Goal: Task Accomplishment & Management: Manage account settings

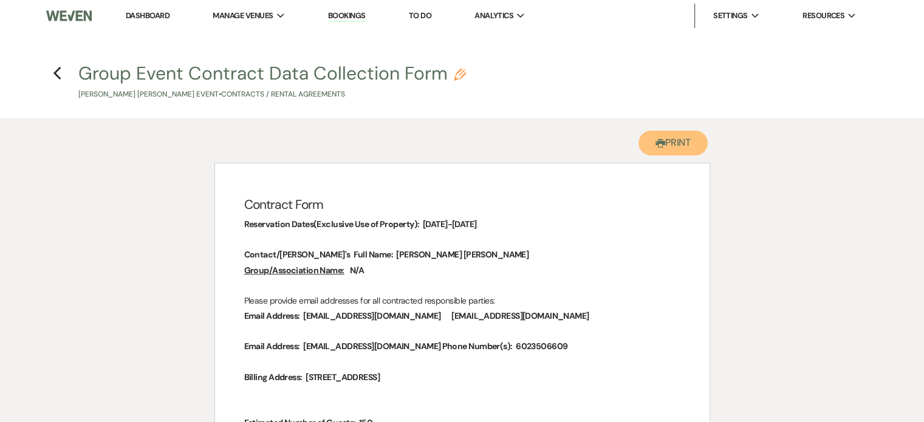
click at [666, 154] on button "Printer Print" at bounding box center [673, 143] width 70 height 25
click at [58, 69] on use "button" at bounding box center [57, 73] width 8 height 13
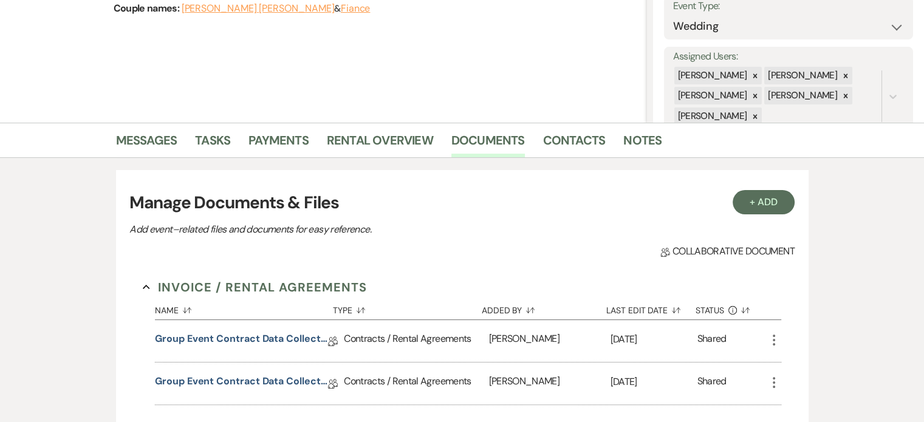
scroll to position [243, 0]
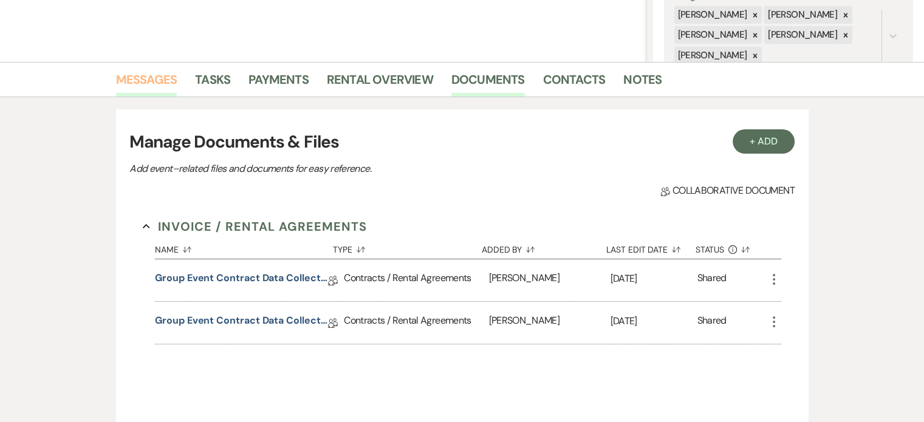
click at [177, 80] on link "Messages" at bounding box center [146, 83] width 61 height 27
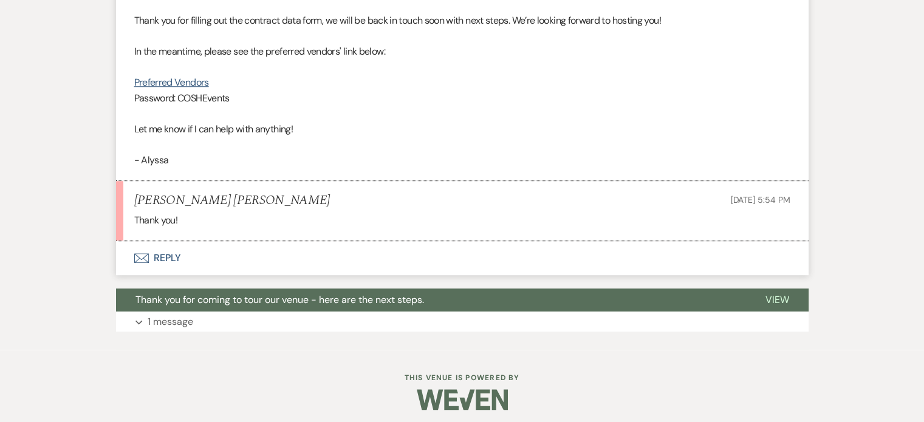
scroll to position [972, 0]
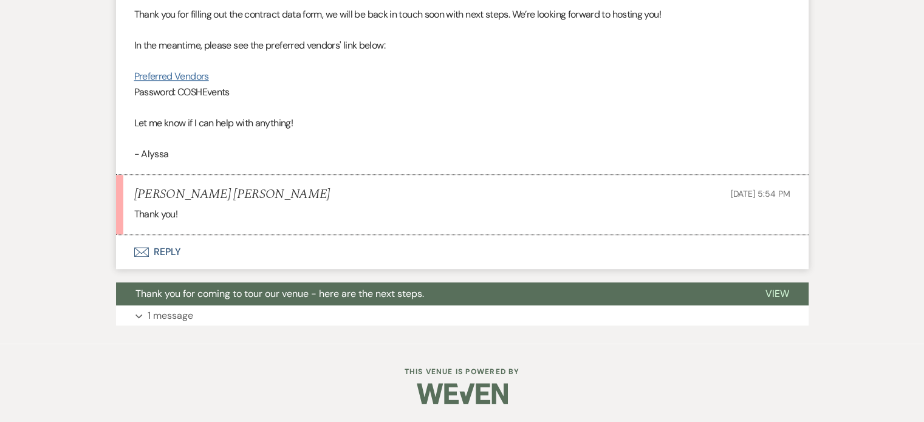
click at [209, 70] on link "Preferred Vendors" at bounding box center [171, 76] width 75 height 13
click at [209, 244] on button "Envelope Reply" at bounding box center [462, 252] width 692 height 34
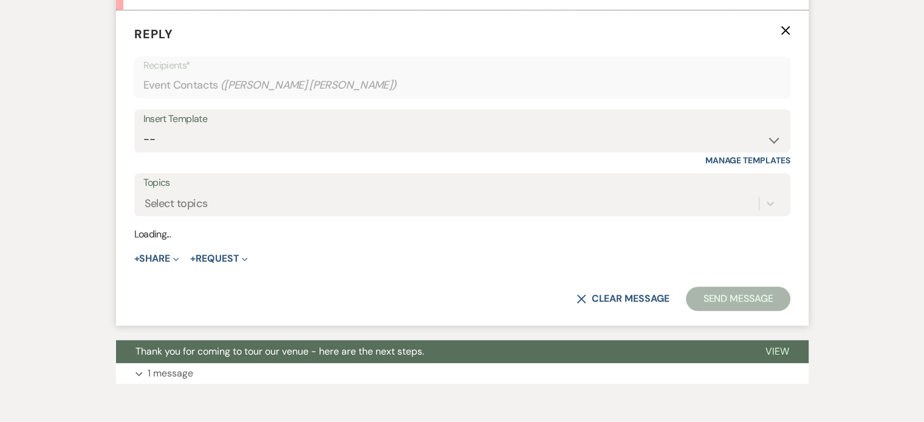
scroll to position [1138, 0]
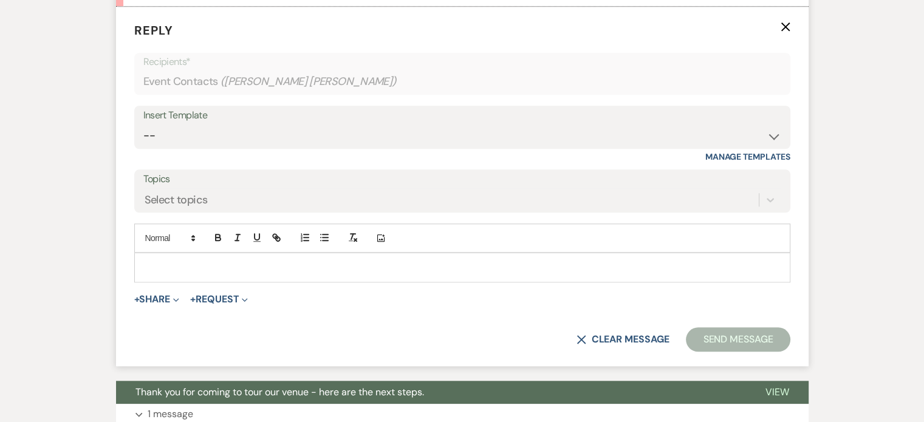
click at [190, 274] on p at bounding box center [462, 267] width 636 height 13
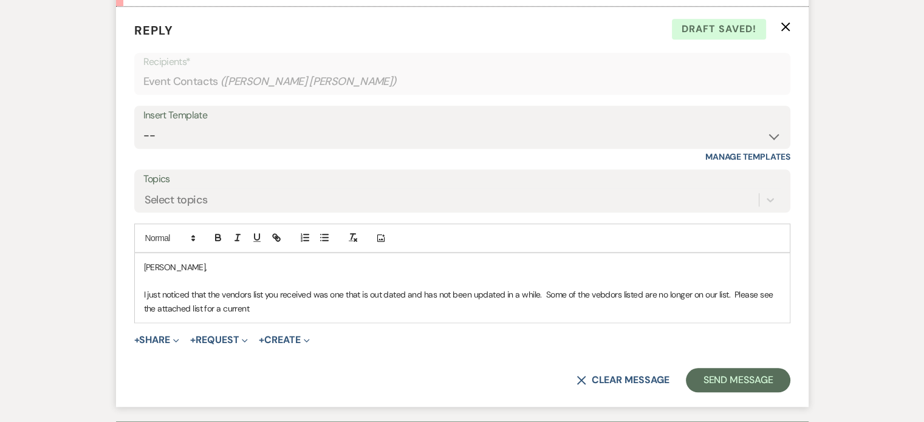
drag, startPoint x: 344, startPoint y: 400, endPoint x: 355, endPoint y: 400, distance: 10.9
click at [344, 315] on p "I just noticed that the vendors list you received was one that is out dated and…" at bounding box center [462, 301] width 636 height 27
click at [192, 315] on p "I just noticed that the vendors list you received was one that is out dated and…" at bounding box center [462, 301] width 636 height 27
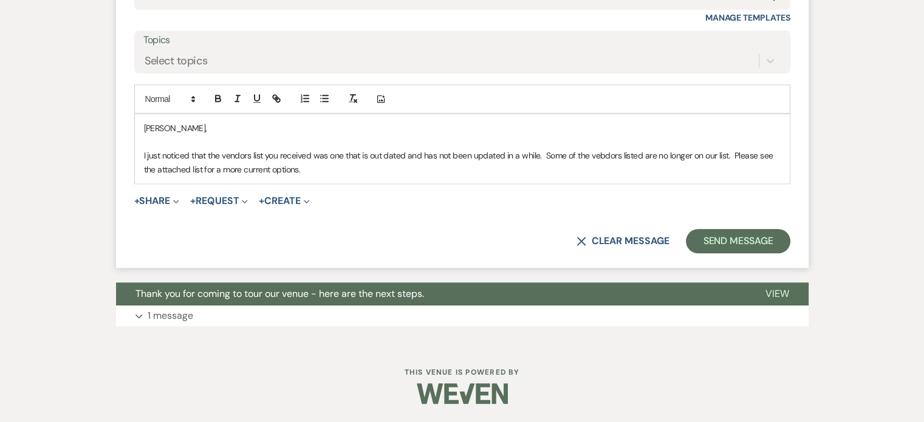
scroll to position [1398, 0]
drag, startPoint x: 182, startPoint y: 386, endPoint x: 445, endPoint y: 137, distance: 361.7
click at [445, 137] on div "Marley, I just noticed that the vendors list you received was one that is out d…" at bounding box center [462, 148] width 655 height 69
click at [180, 196] on button "+ Share Expand" at bounding box center [157, 201] width 46 height 10
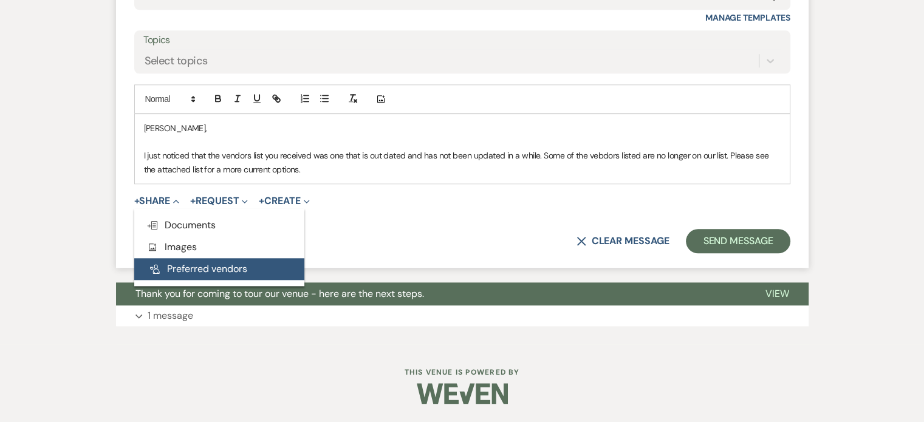
click at [219, 258] on button "Pref Vendors Preferred vendors" at bounding box center [219, 269] width 170 height 22
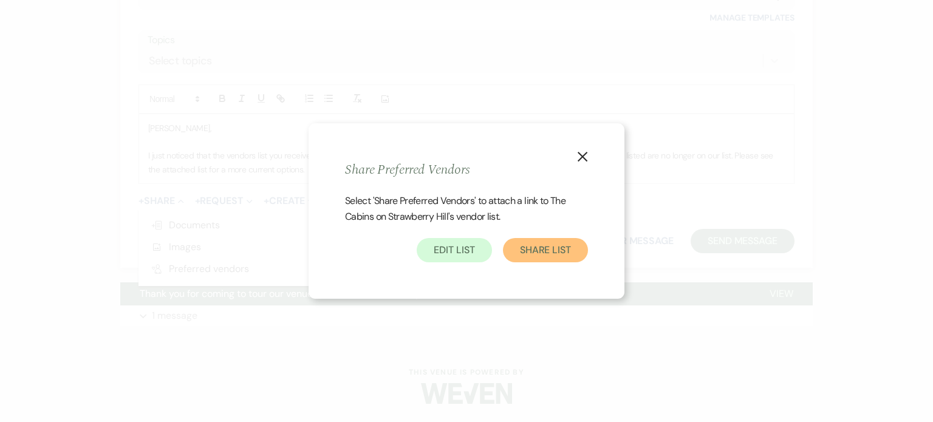
click at [528, 252] on button "Share List" at bounding box center [545, 250] width 85 height 24
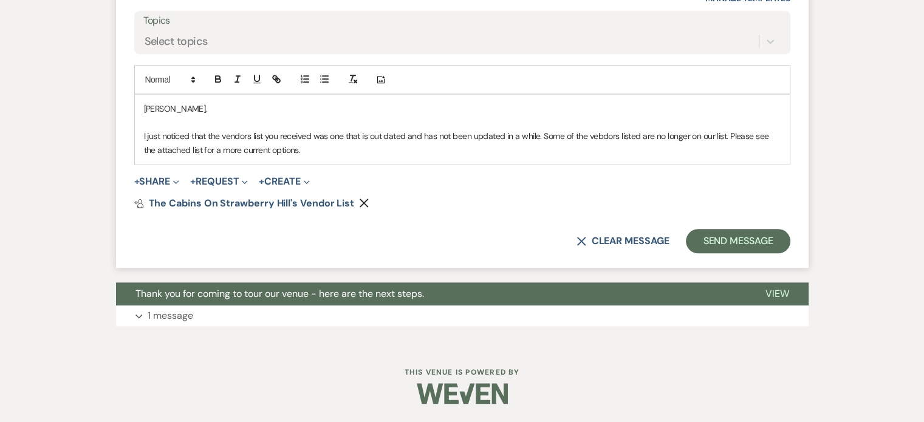
click at [641, 131] on p "I just noticed that the vendors list you received was one that is out dated and…" at bounding box center [462, 142] width 636 height 27
click at [288, 129] on p "I just noticed that the vendors list you received was one that is out dated and…" at bounding box center [462, 142] width 636 height 27
click at [405, 140] on p "I just noticed that the vendor list you received is outdated and has not been u…" at bounding box center [462, 142] width 636 height 27
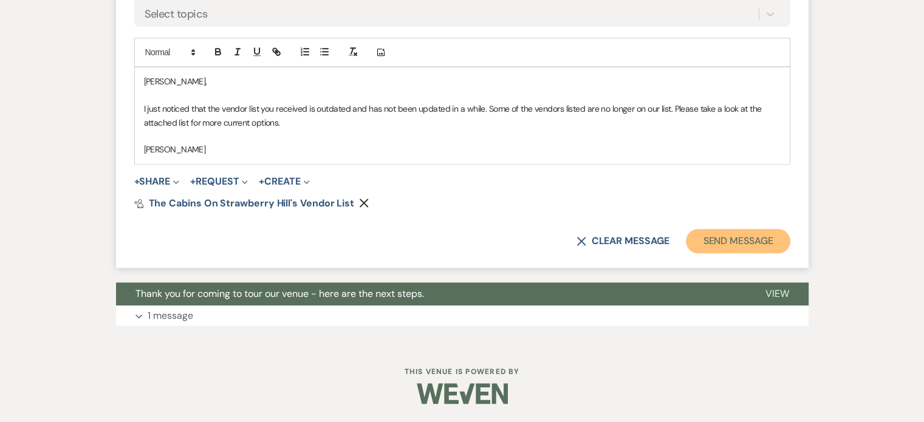
click at [686, 253] on button "Send Message" at bounding box center [738, 241] width 104 height 24
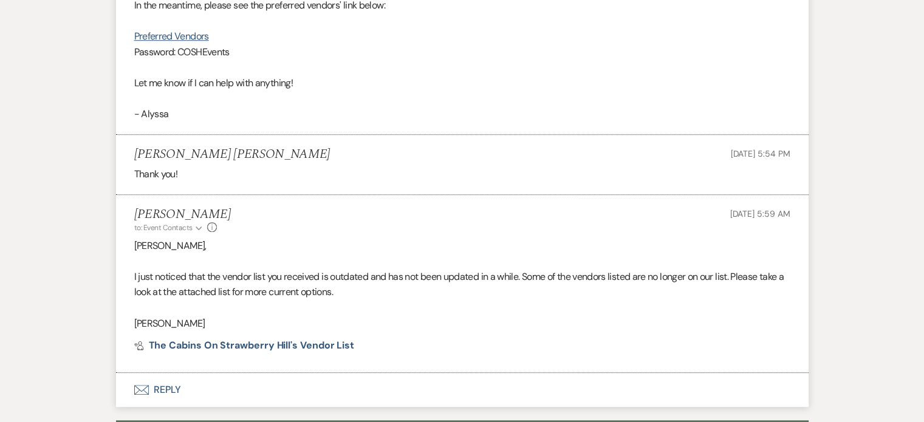
scroll to position [889, 0]
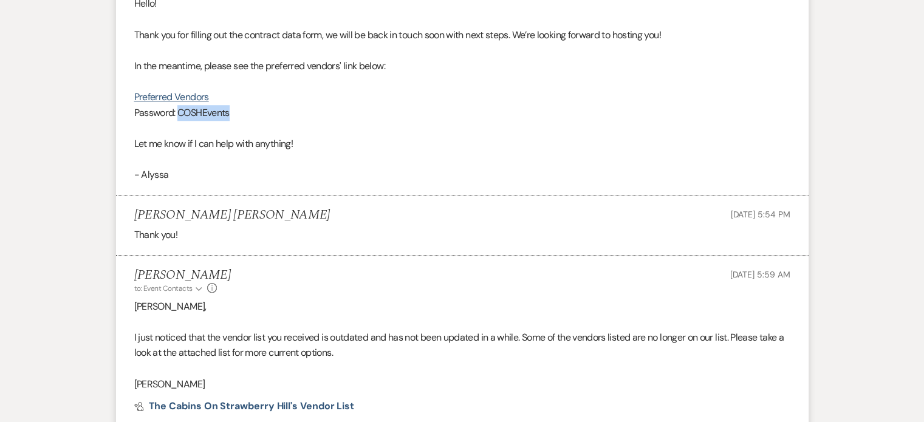
drag, startPoint x: 217, startPoint y: 165, endPoint x: 277, endPoint y: 162, distance: 60.2
click at [277, 121] on p "Password: COSHEvents" at bounding box center [462, 113] width 656 height 16
copy p "COSHEvents"
click at [196, 103] on link "Preferred Vendors" at bounding box center [171, 96] width 75 height 13
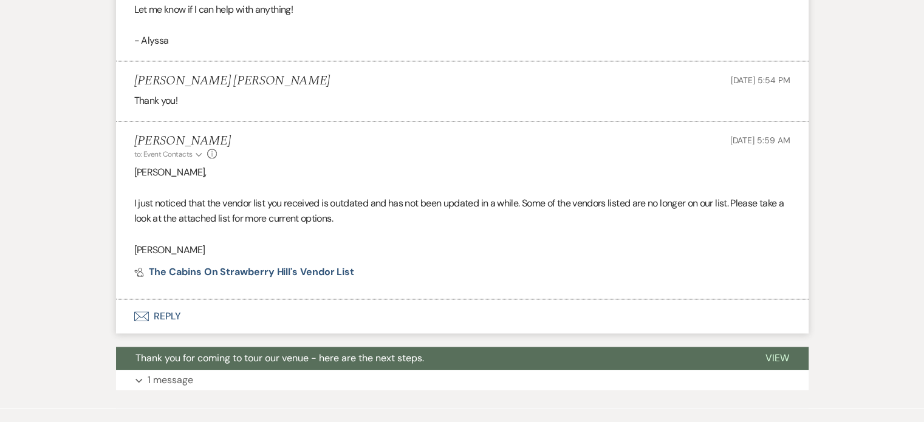
scroll to position [1173, 0]
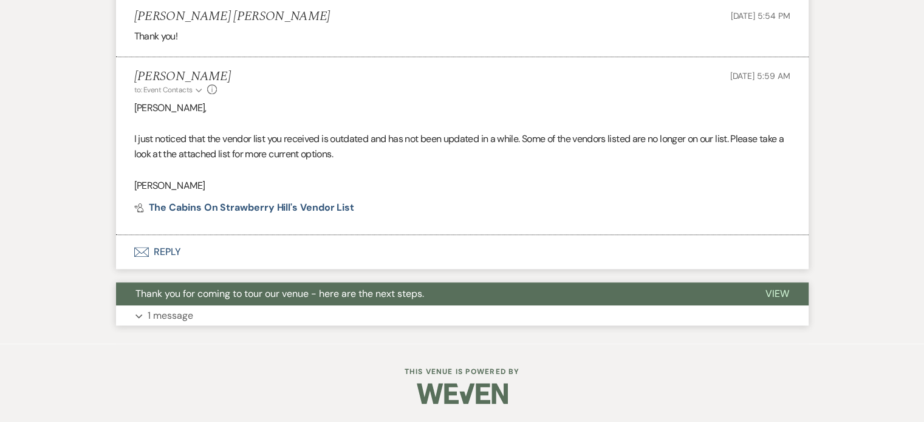
click at [193, 315] on p "1 message" at bounding box center [171, 316] width 46 height 16
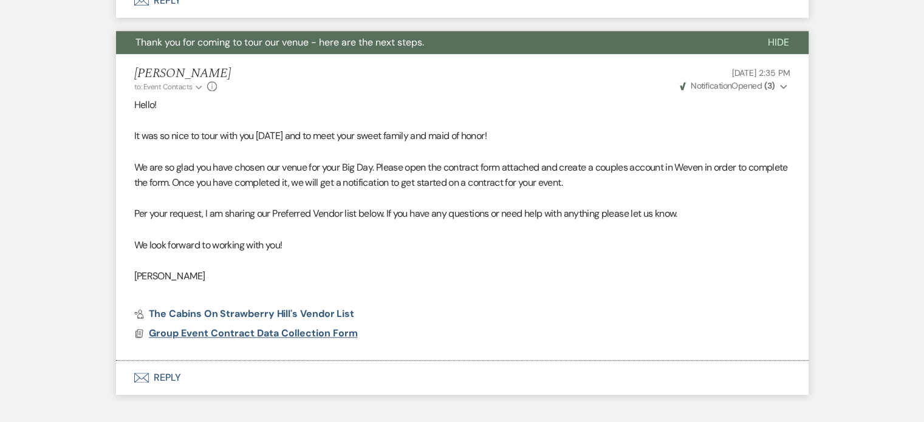
scroll to position [1145, 0]
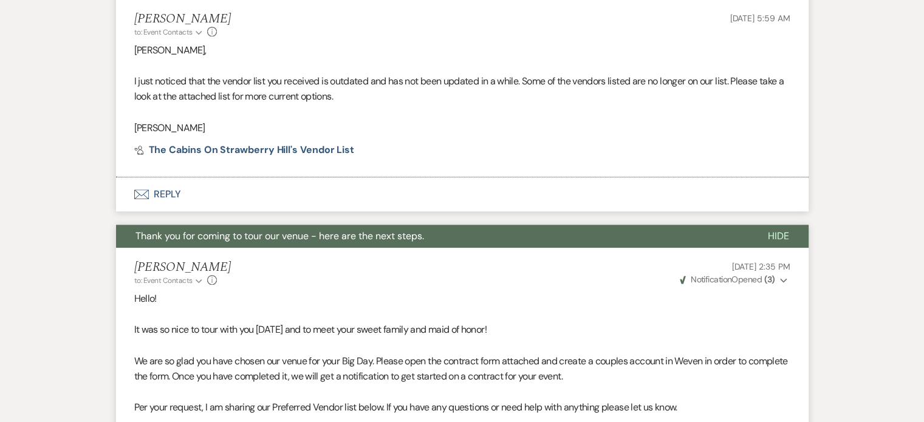
click at [768, 242] on span "Hide" at bounding box center [778, 236] width 21 height 13
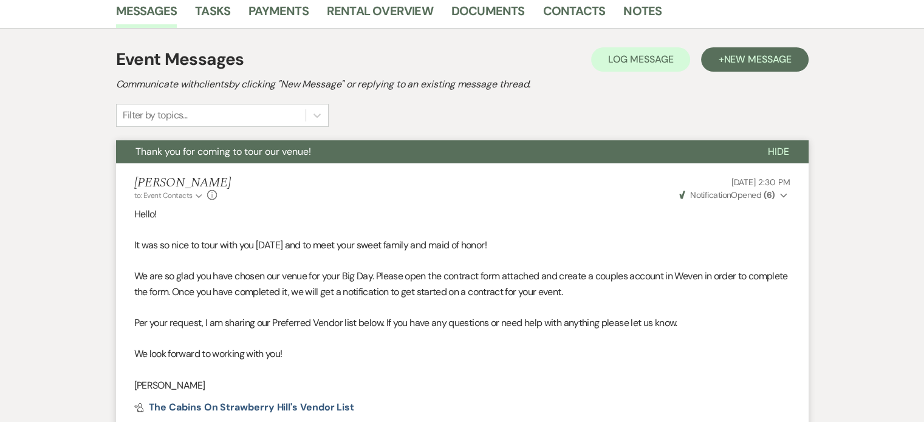
scroll to position [234, 0]
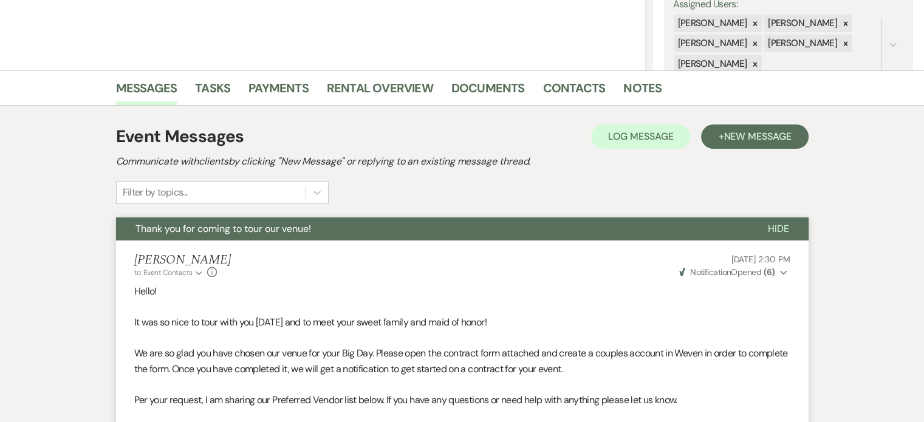
click at [768, 235] on span "Hide" at bounding box center [778, 228] width 21 height 13
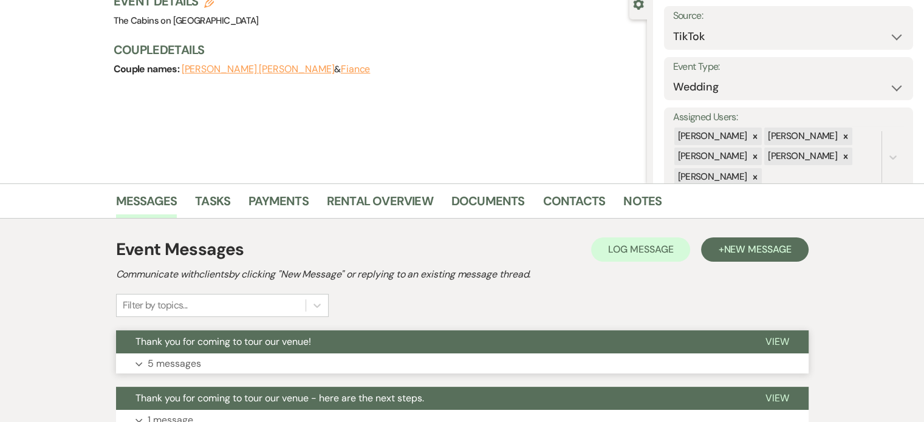
scroll to position [182, 0]
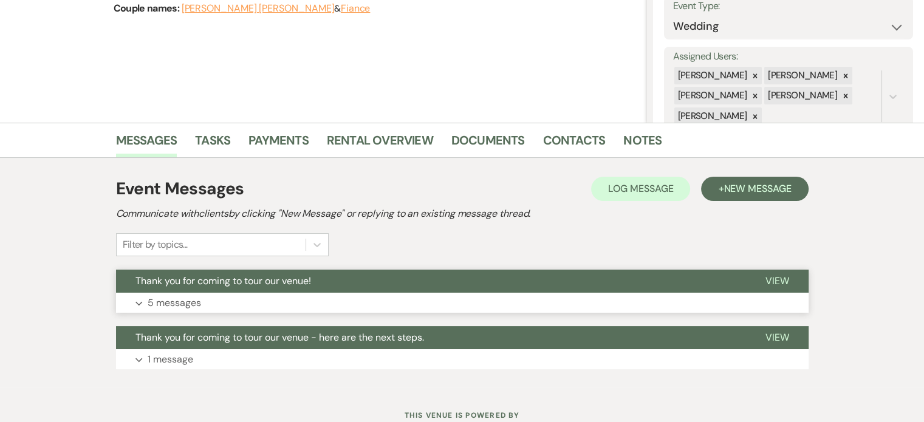
click at [201, 311] on p "5 messages" at bounding box center [174, 303] width 53 height 16
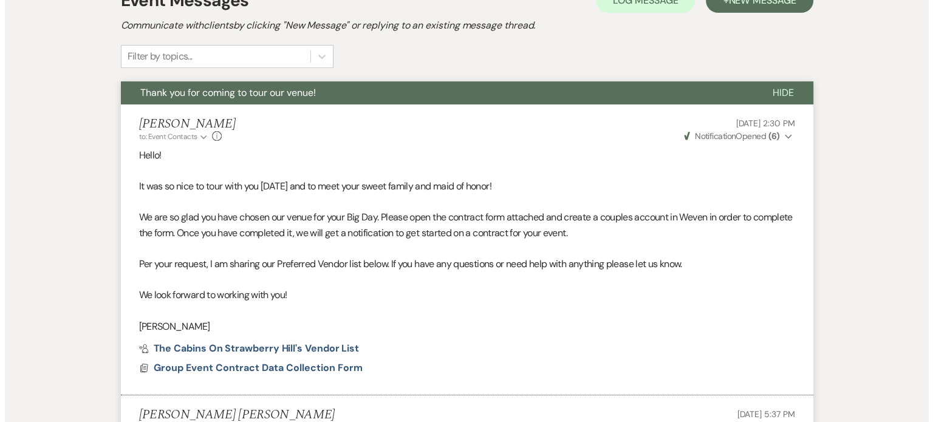
scroll to position [486, 0]
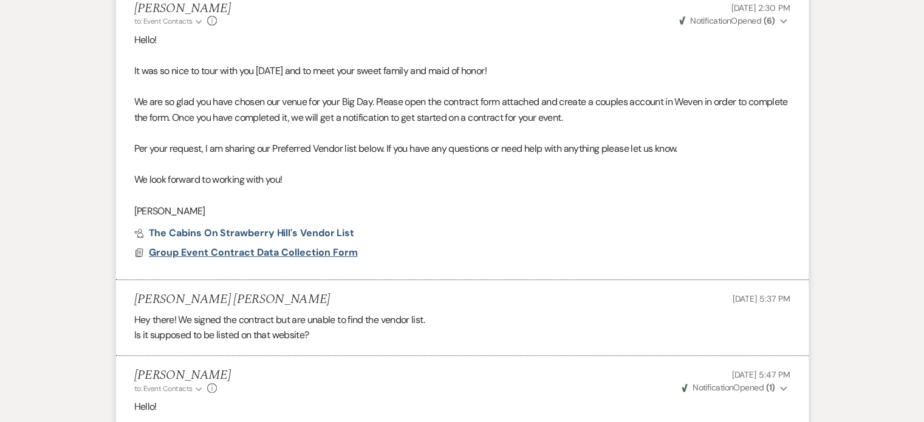
click at [244, 259] on span "Group Event Contract Data Collection Form" at bounding box center [253, 252] width 209 height 13
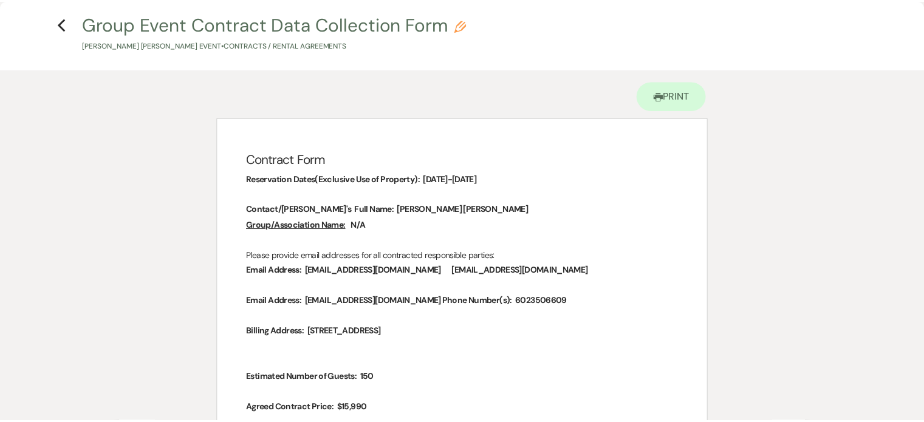
scroll to position [0, 0]
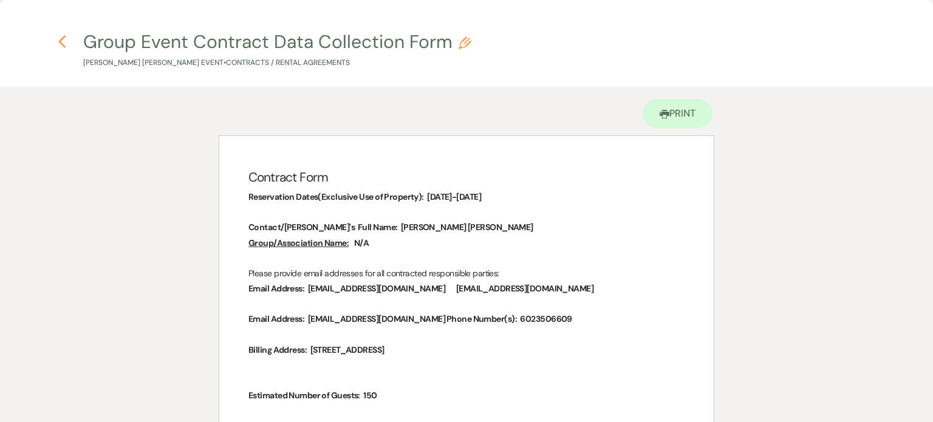
click at [64, 43] on icon "Previous" at bounding box center [62, 42] width 9 height 15
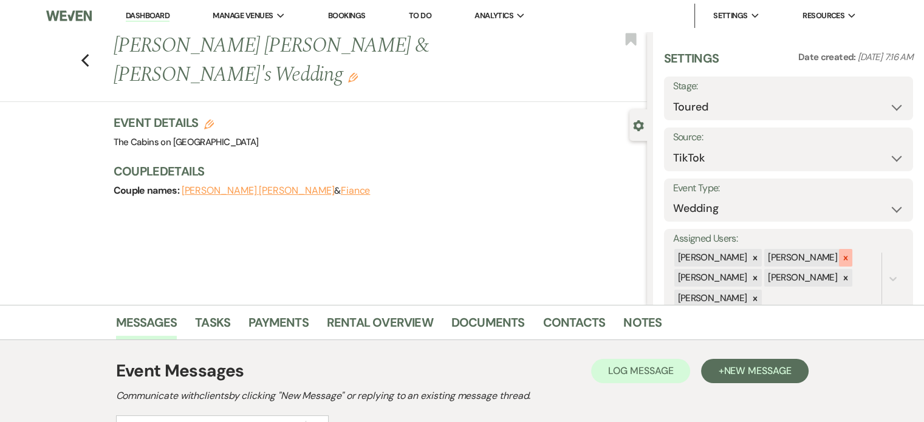
click at [841, 262] on icon at bounding box center [845, 258] width 9 height 9
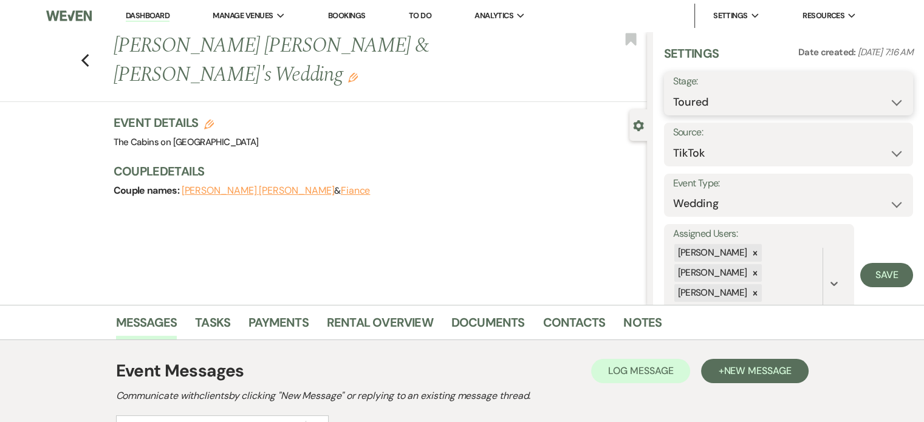
click at [690, 114] on select "Inquiry Follow Up Tour Requested Tour Confirmed Toured Proposal Sent Booked Lost" at bounding box center [788, 102] width 231 height 24
select select "6"
click at [673, 98] on select "Inquiry Follow Up Tour Requested Tour Confirmed Toured Proposal Sent Booked Lost" at bounding box center [788, 102] width 231 height 24
click at [879, 103] on button "Save" at bounding box center [887, 93] width 52 height 24
click at [150, 18] on link "Dashboard" at bounding box center [148, 16] width 44 height 12
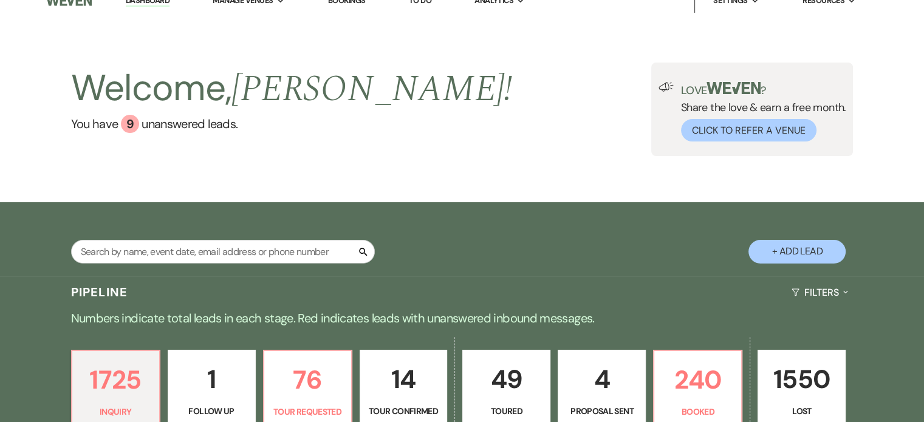
scroll to position [182, 0]
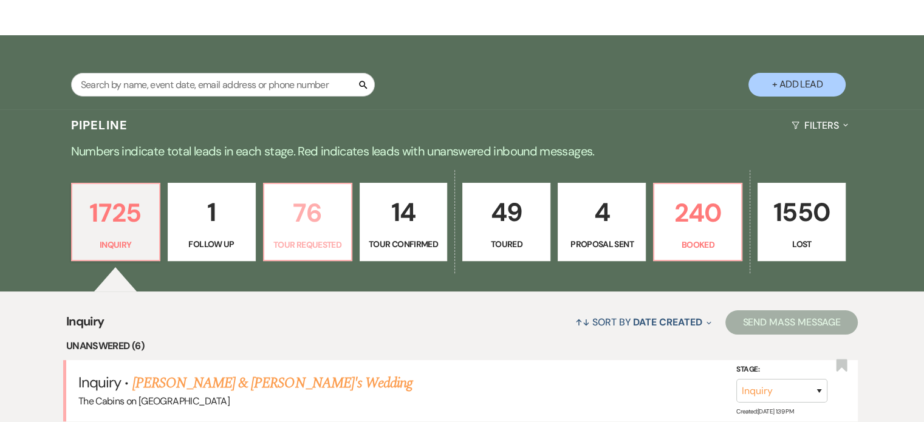
click at [299, 233] on p "76" at bounding box center [307, 213] width 72 height 41
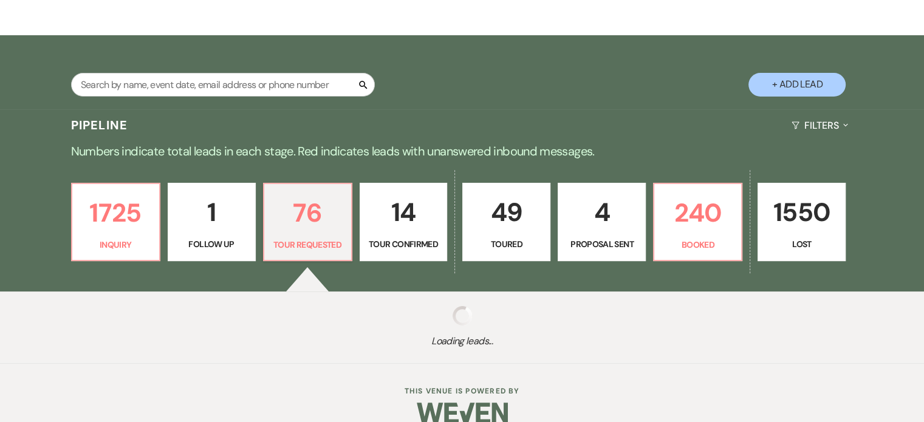
select select "2"
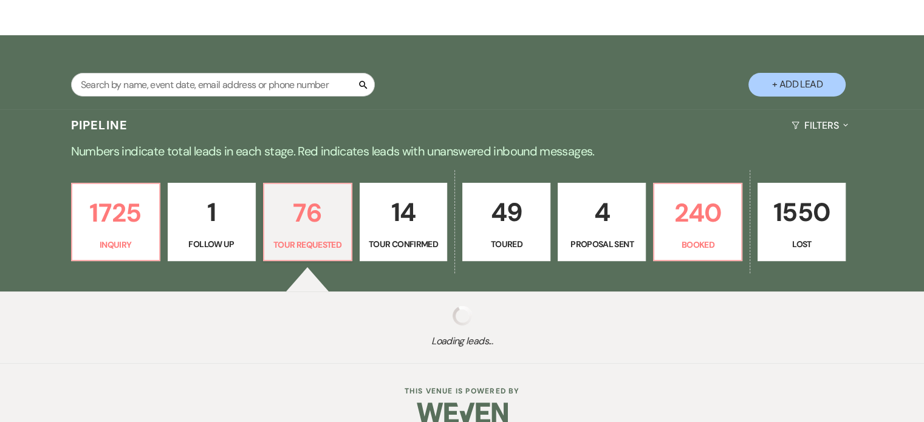
select select "2"
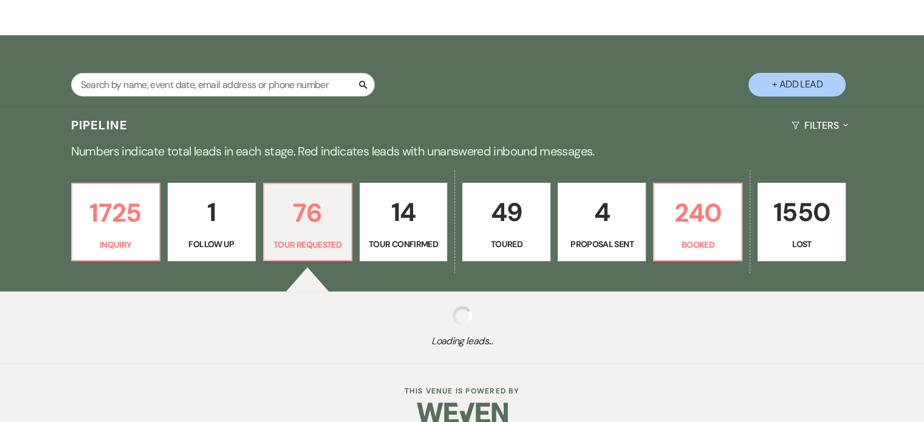
select select "2"
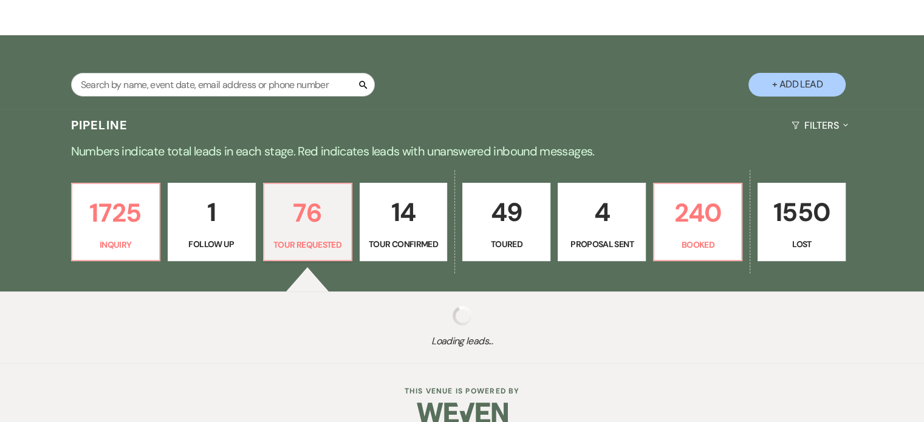
select select "2"
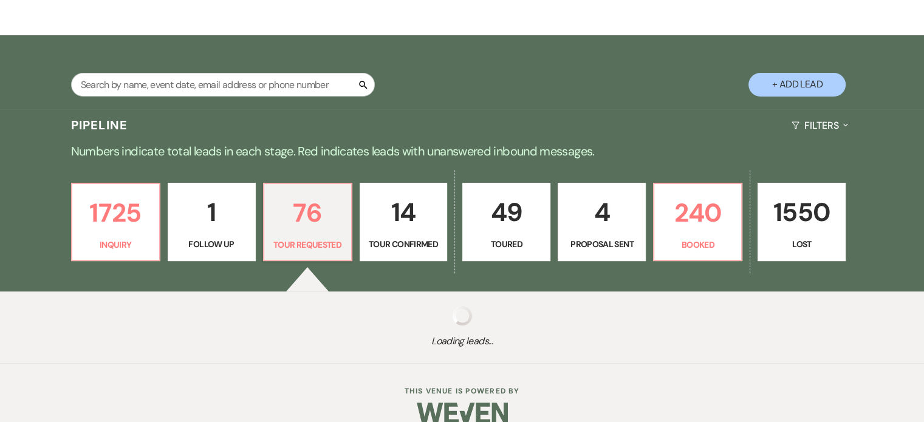
select select "2"
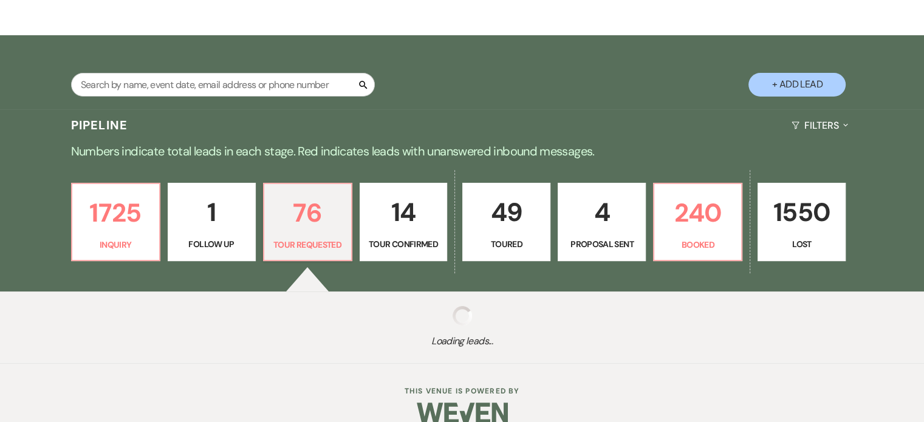
select select "2"
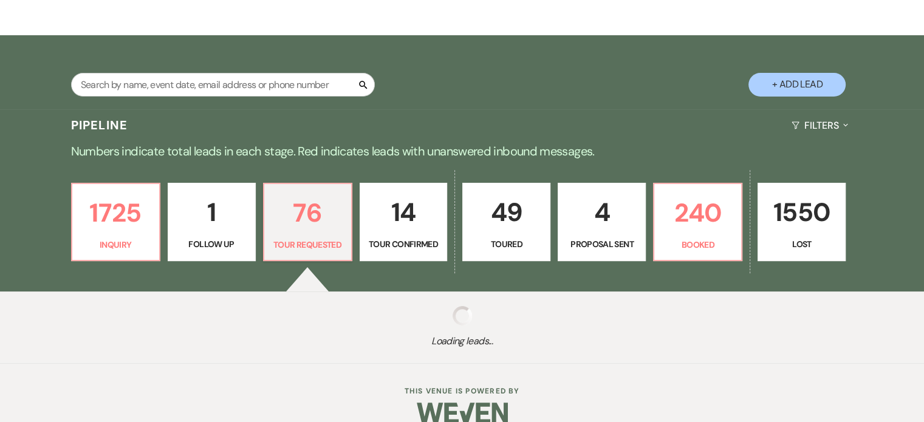
select select "2"
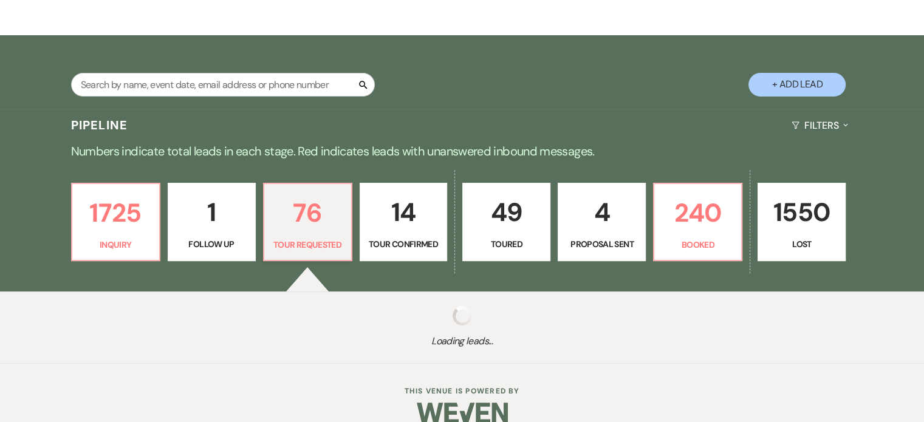
select select "2"
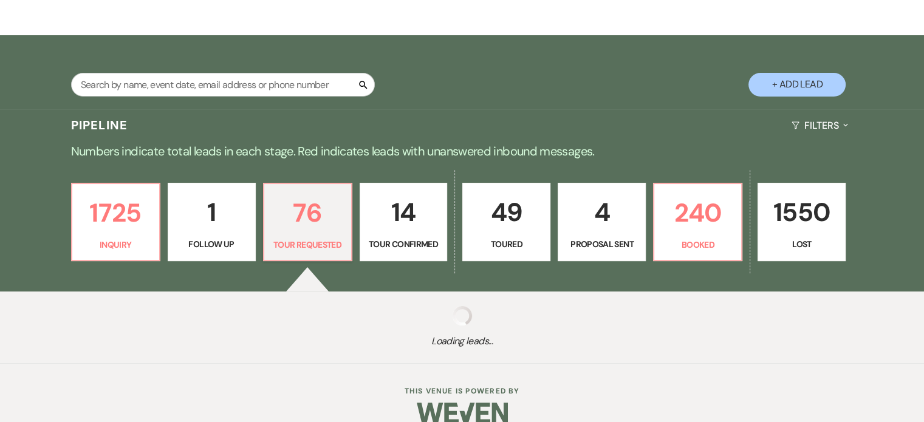
select select "2"
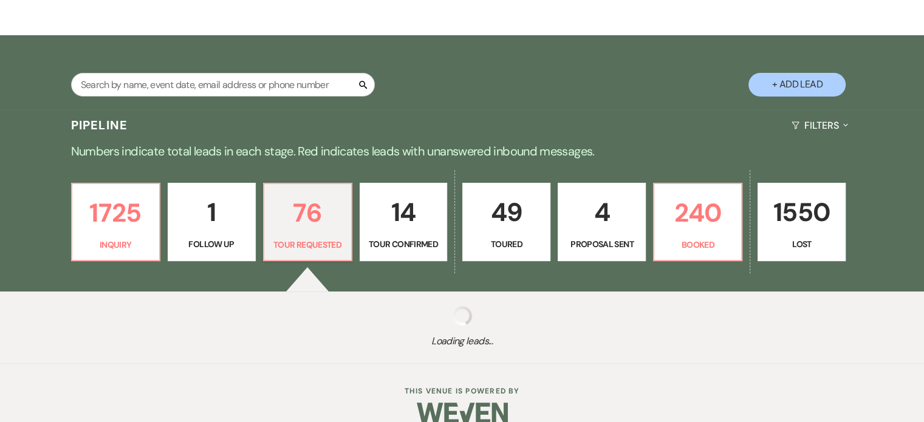
select select "2"
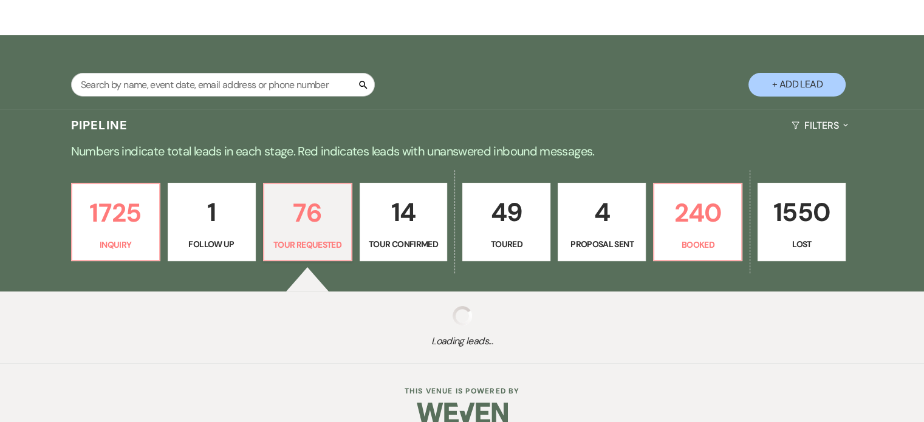
select select "2"
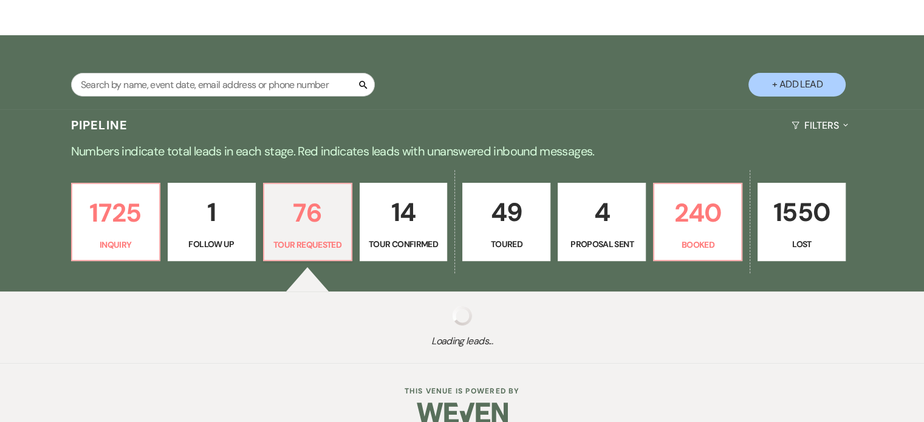
select select "2"
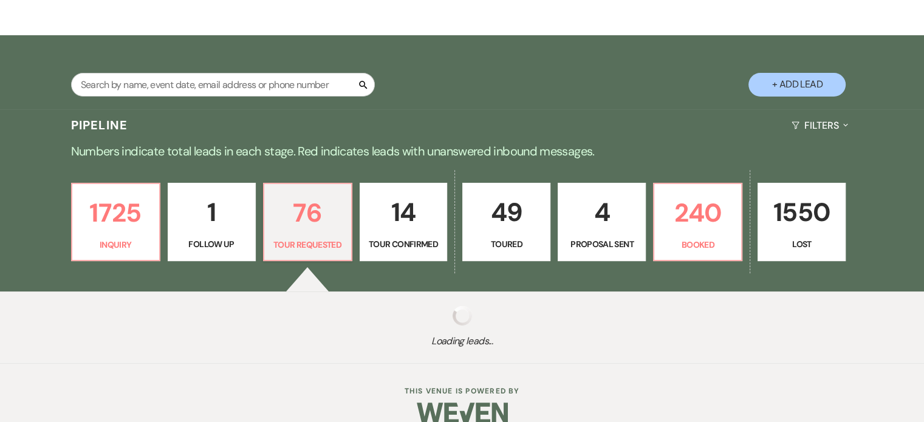
select select "2"
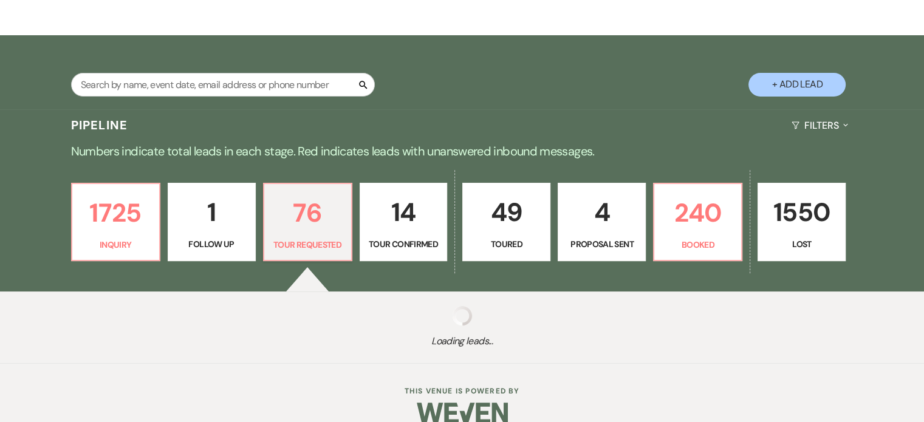
select select "2"
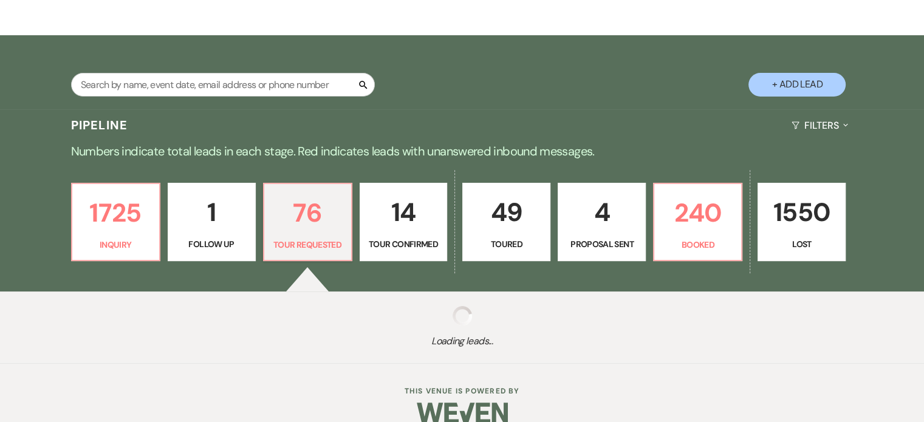
select select "2"
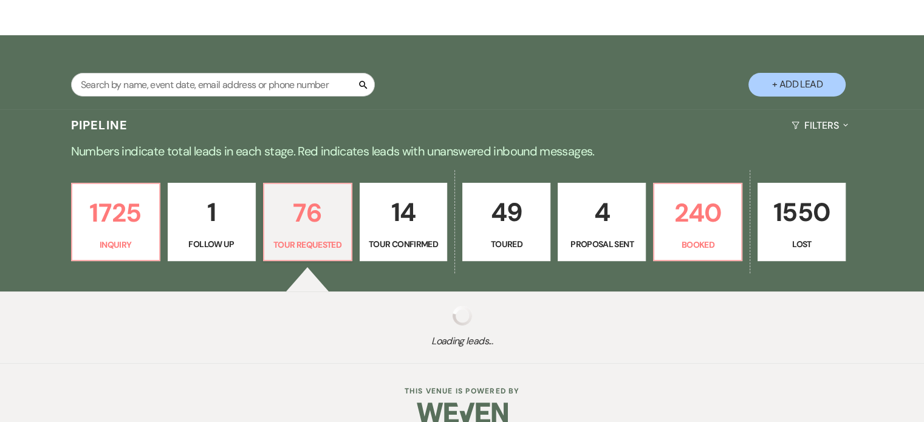
select select "2"
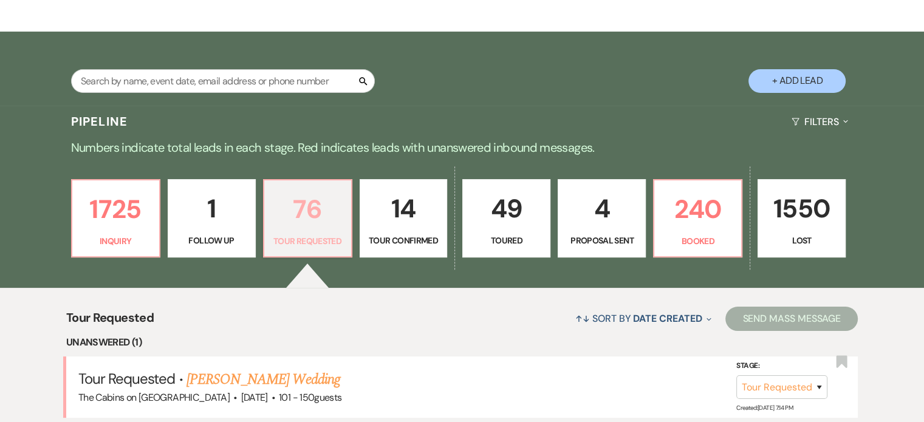
scroll to position [364, 0]
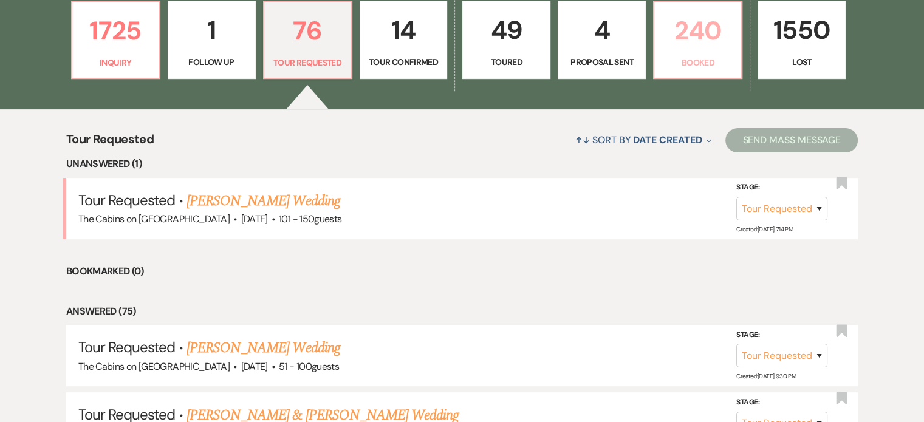
click at [702, 51] on p "240" at bounding box center [697, 30] width 72 height 41
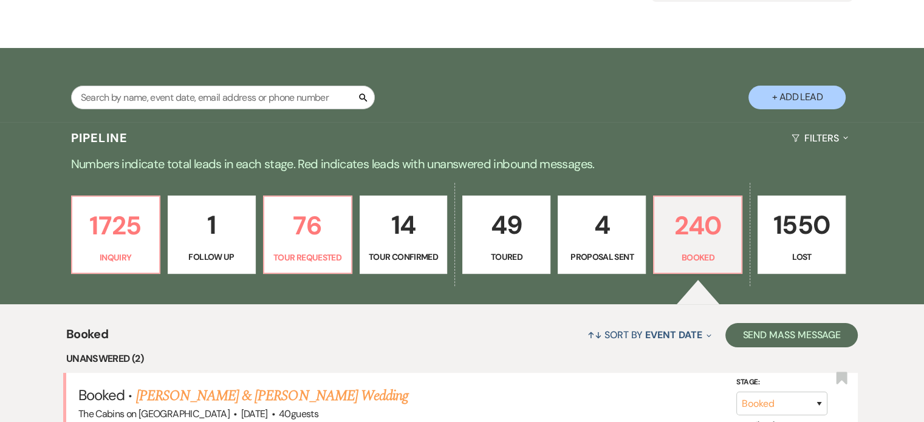
scroll to position [121, 0]
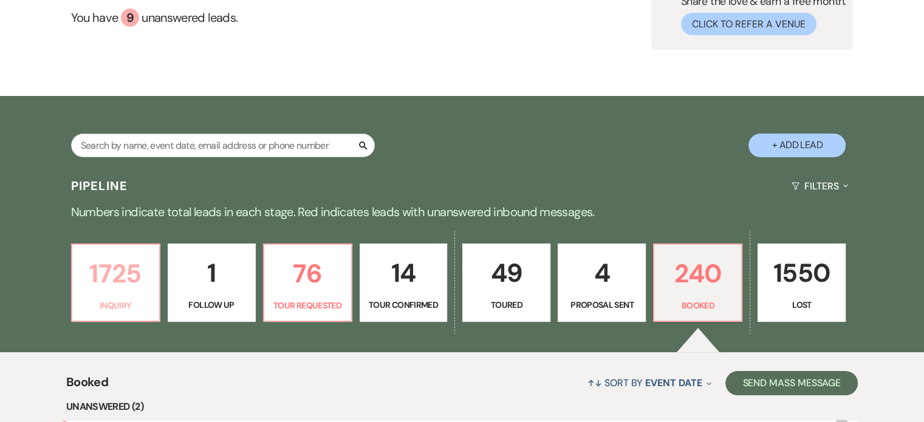
click at [104, 294] on p "1725" at bounding box center [116, 273] width 72 height 41
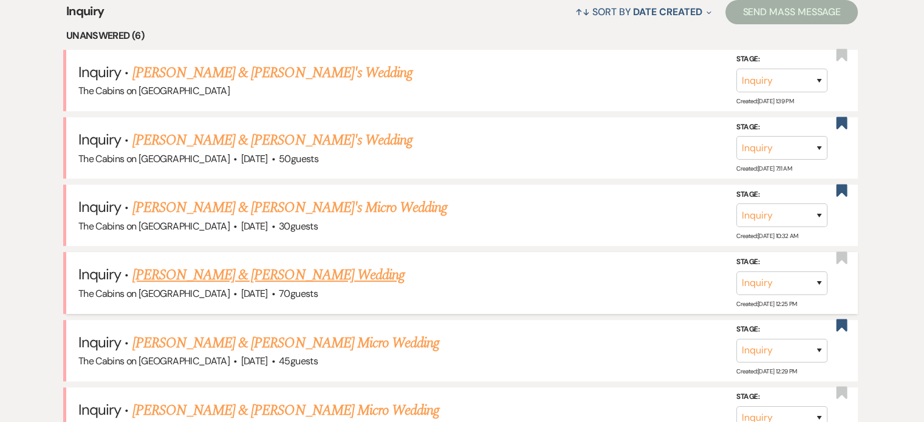
scroll to position [486, 0]
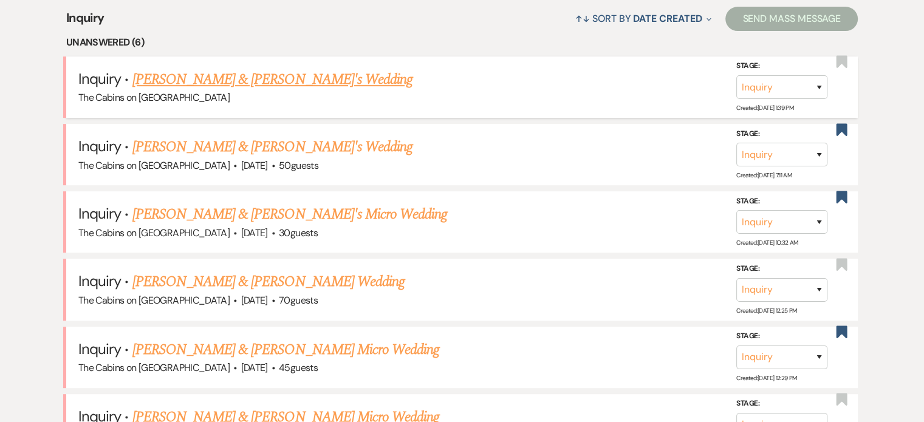
click at [250, 90] on link "[PERSON_NAME] & [PERSON_NAME]'s Wedding" at bounding box center [272, 80] width 281 height 22
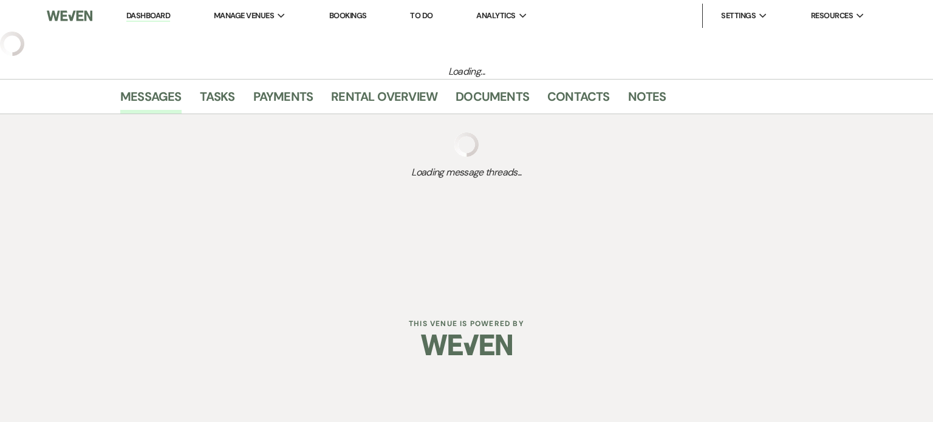
select select "5"
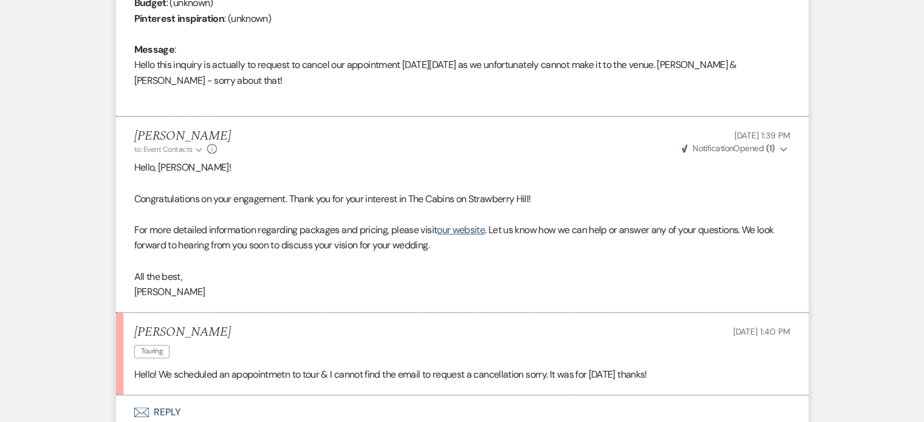
scroll to position [668, 0]
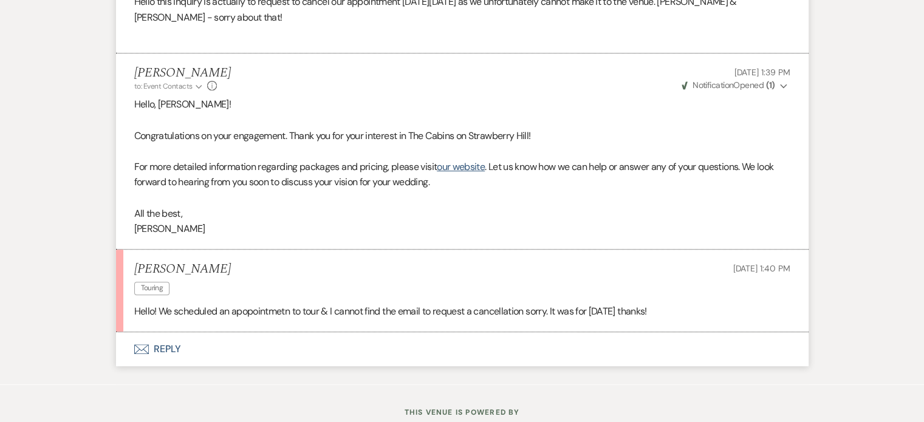
click at [207, 366] on button "Envelope Reply" at bounding box center [462, 349] width 692 height 34
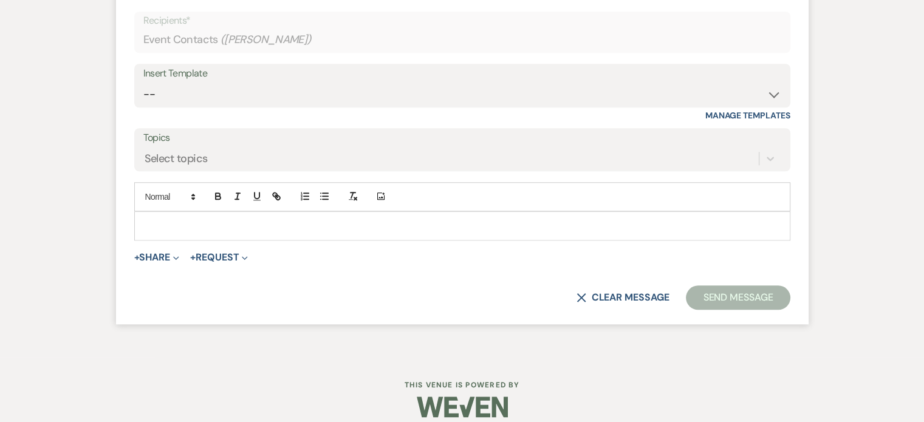
scroll to position [1037, 0]
click at [239, 231] on p at bounding box center [462, 223] width 636 height 13
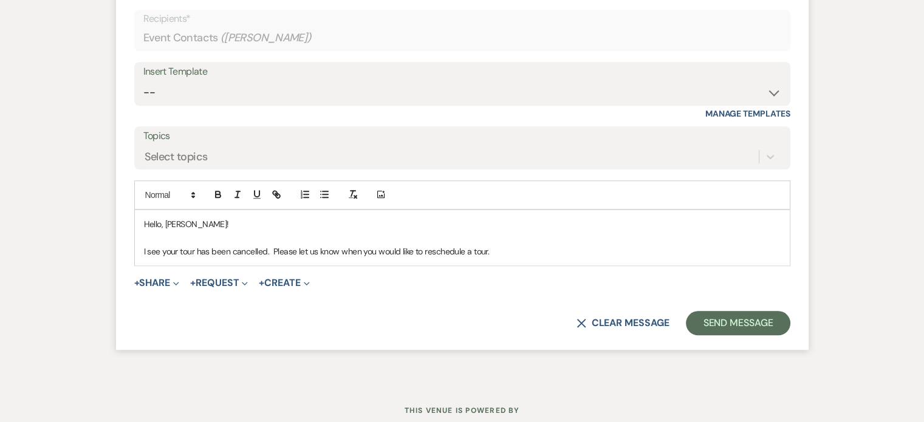
drag, startPoint x: 544, startPoint y: 332, endPoint x: 163, endPoint y: 285, distance: 384.3
click at [177, 265] on div "Hello, Allison! I see your tour has been cancelled. Please let us know when you…" at bounding box center [462, 237] width 655 height 55
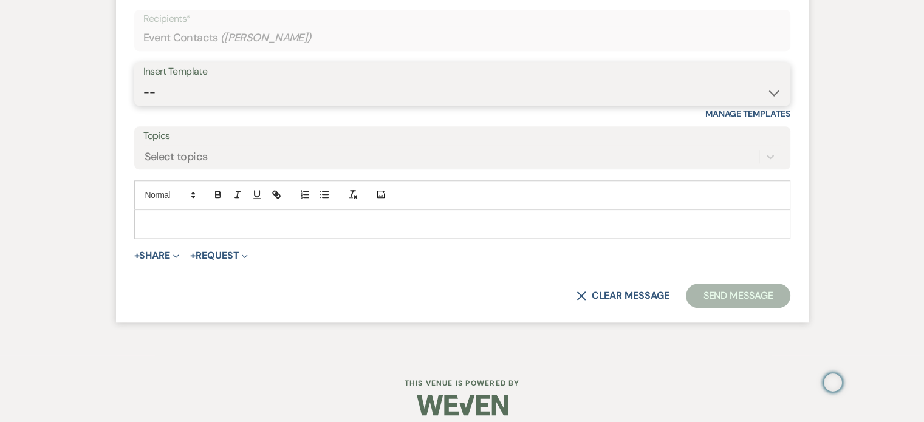
click at [210, 104] on select "-- Initial Inquiry Response Tour Request Response Follow Up Copy of Initial Inq…" at bounding box center [462, 93] width 638 height 24
click at [183, 104] on select "-- Initial Inquiry Response Tour Request Response Follow Up Copy of Initial Inq…" at bounding box center [462, 93] width 638 height 24
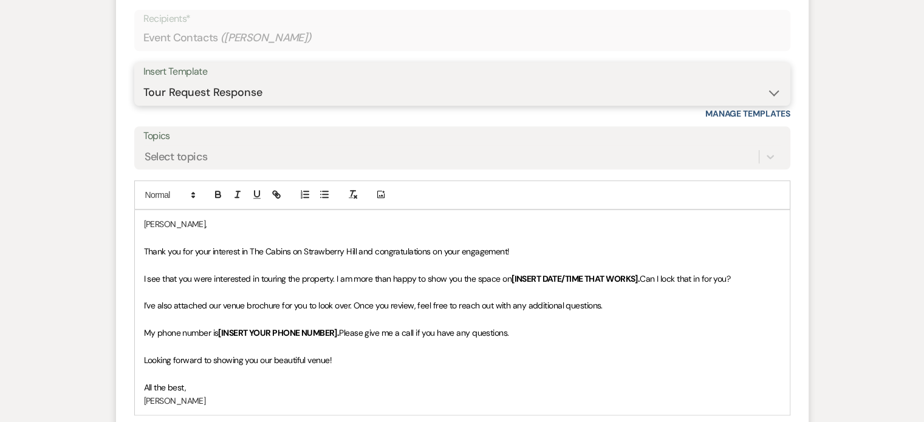
click at [244, 104] on select "-- Initial Inquiry Response Tour Request Response Follow Up Copy of Initial Inq…" at bounding box center [462, 93] width 638 height 24
select select "565"
click at [183, 104] on select "-- Initial Inquiry Response Tour Request Response Follow Up Copy of Initial Inq…" at bounding box center [462, 93] width 638 height 24
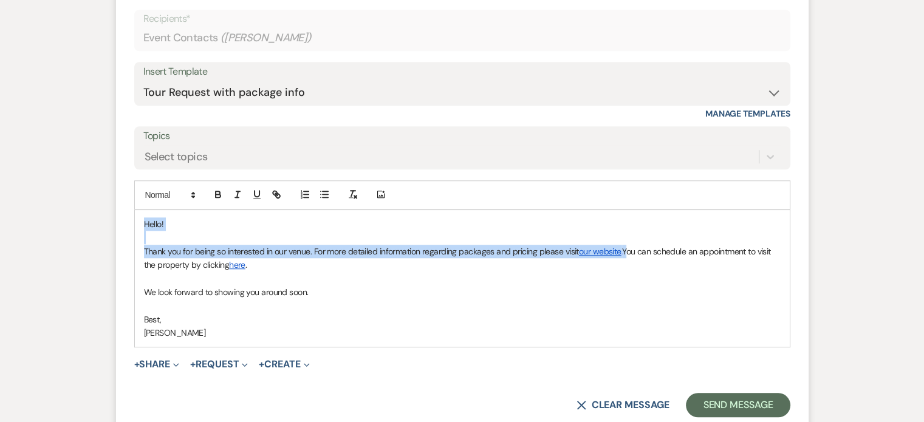
drag, startPoint x: 663, startPoint y: 330, endPoint x: 176, endPoint y: 305, distance: 488.3
click at [176, 305] on div "Hello! Thank you for being so interested in our venue. For more detailed inform…" at bounding box center [462, 278] width 655 height 137
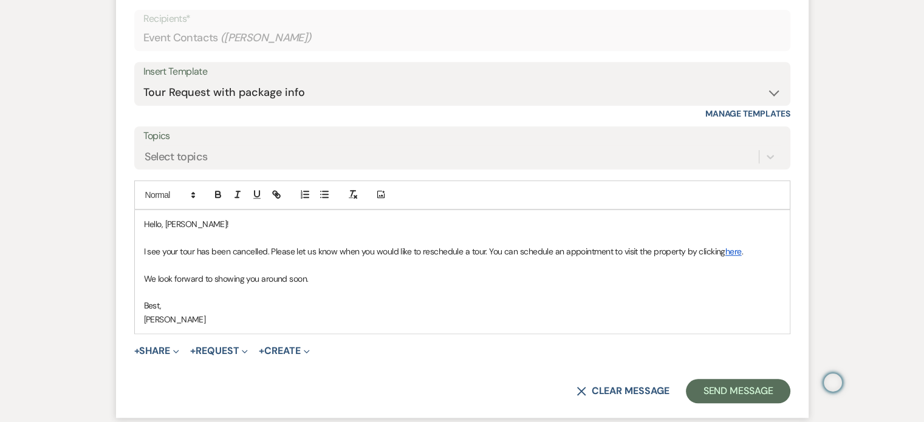
click at [557, 258] on p "I see your tour has been cancelled. Please let us know when you would like to r…" at bounding box center [462, 251] width 636 height 13
click at [233, 299] on p at bounding box center [462, 291] width 636 height 13
click at [390, 299] on p at bounding box center [462, 291] width 636 height 13
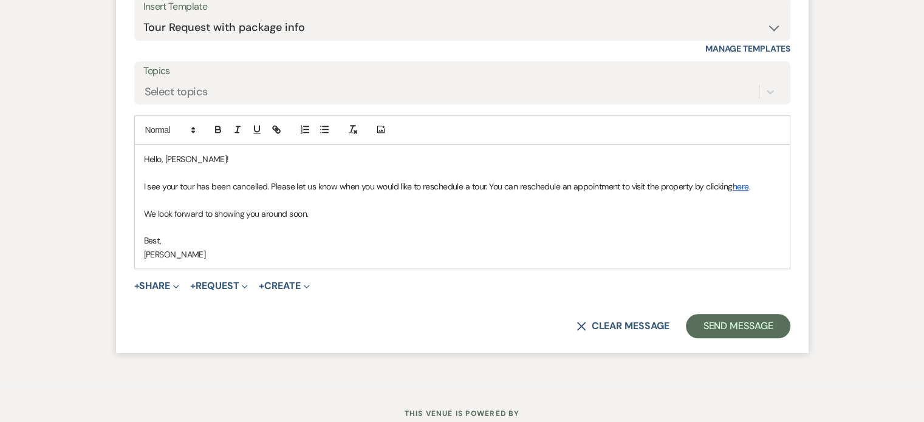
scroll to position [1158, 0]
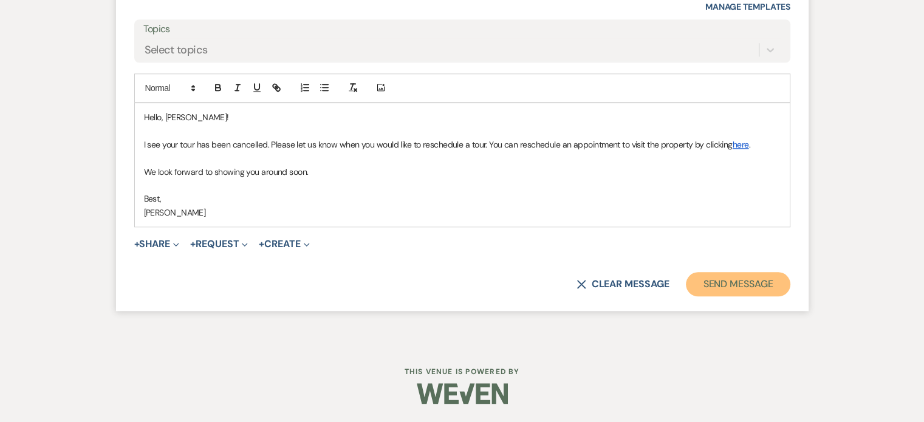
click at [686, 296] on button "Send Message" at bounding box center [738, 284] width 104 height 24
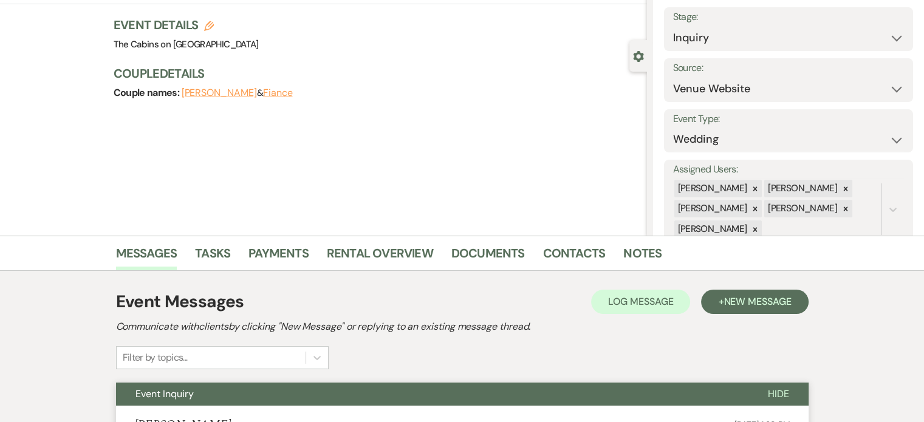
scroll to position [0, 0]
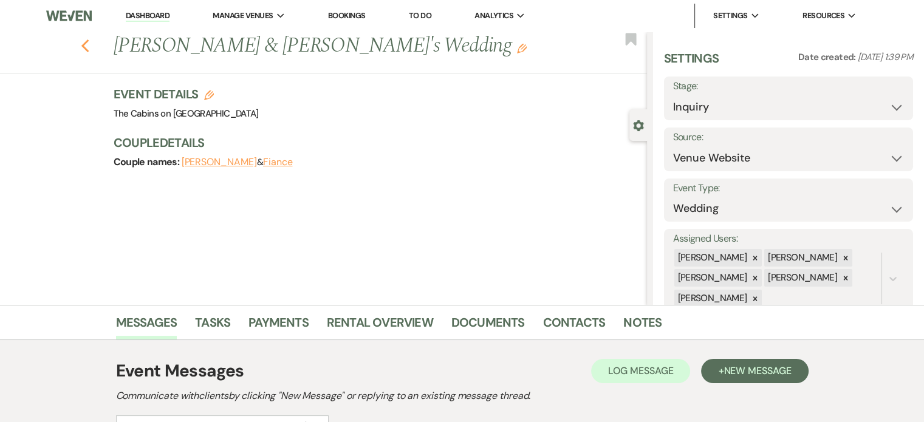
click at [89, 53] on use "button" at bounding box center [85, 45] width 8 height 13
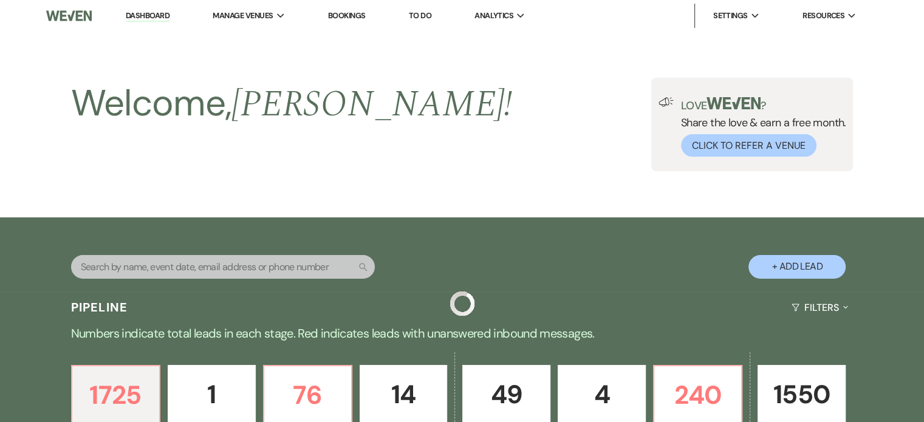
scroll to position [486, 0]
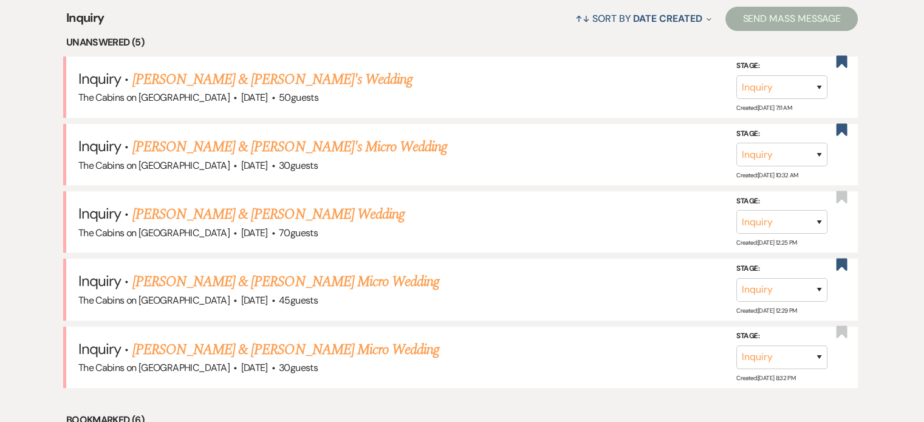
click at [202, 90] on link "[PERSON_NAME] & [PERSON_NAME]'s Wedding" at bounding box center [272, 80] width 281 height 22
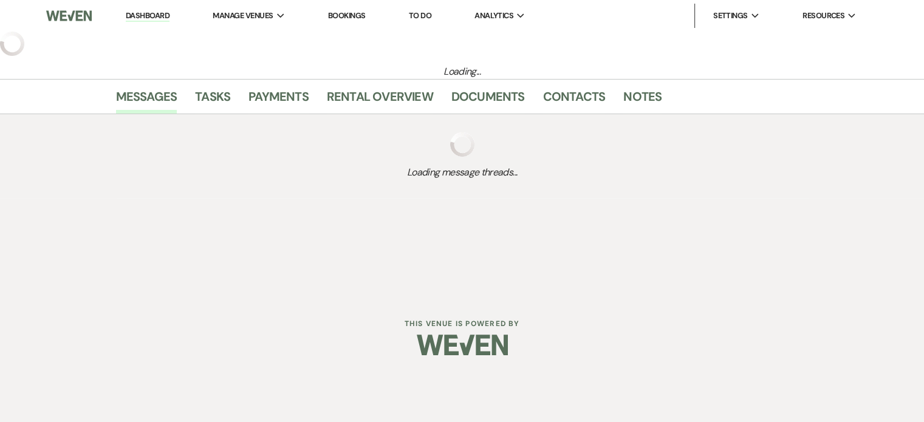
select select "5"
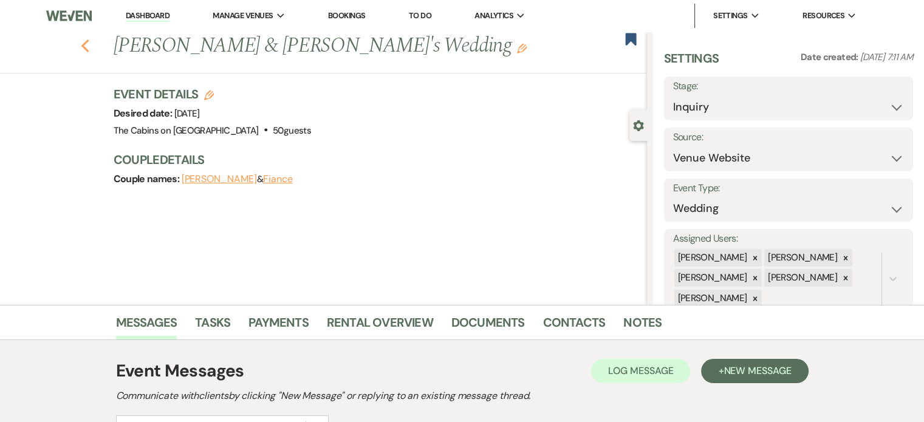
click at [90, 45] on icon "Previous" at bounding box center [85, 46] width 9 height 15
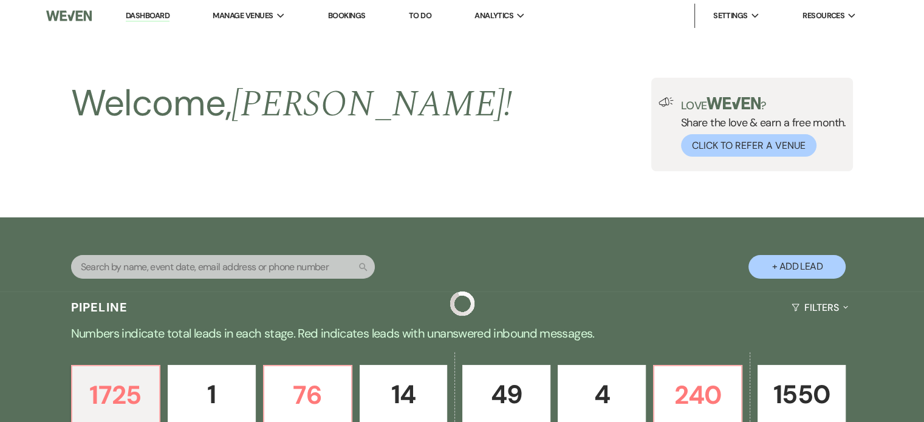
scroll to position [486, 0]
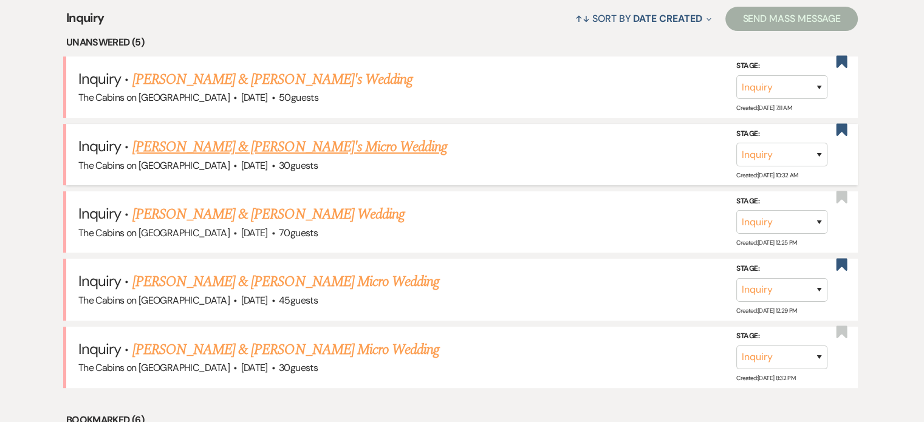
click at [191, 158] on link "[PERSON_NAME] & [PERSON_NAME]'s Micro Wedding" at bounding box center [289, 147] width 315 height 22
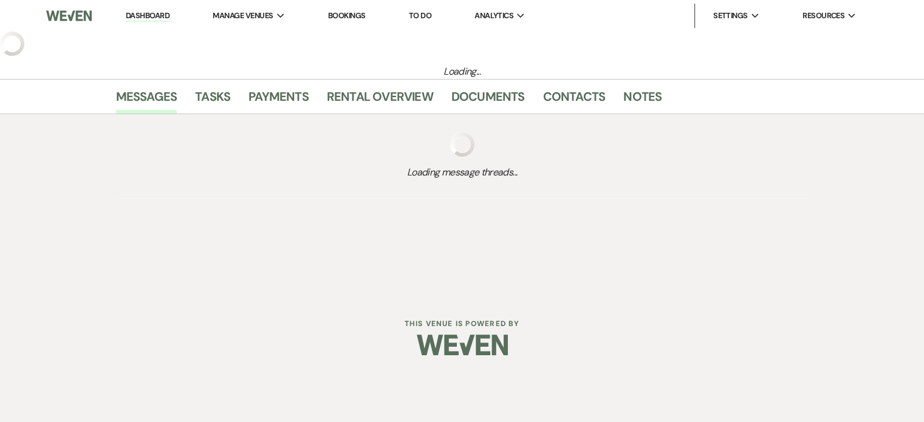
select select "5"
select select "16"
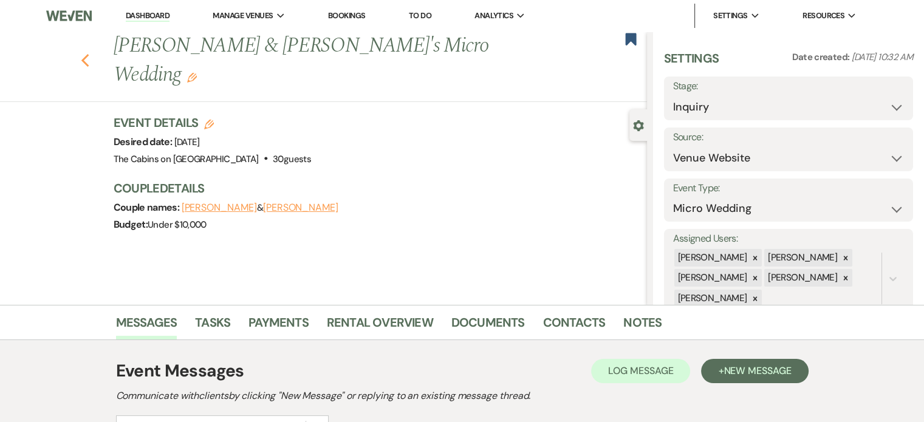
click at [89, 67] on use "button" at bounding box center [85, 60] width 8 height 13
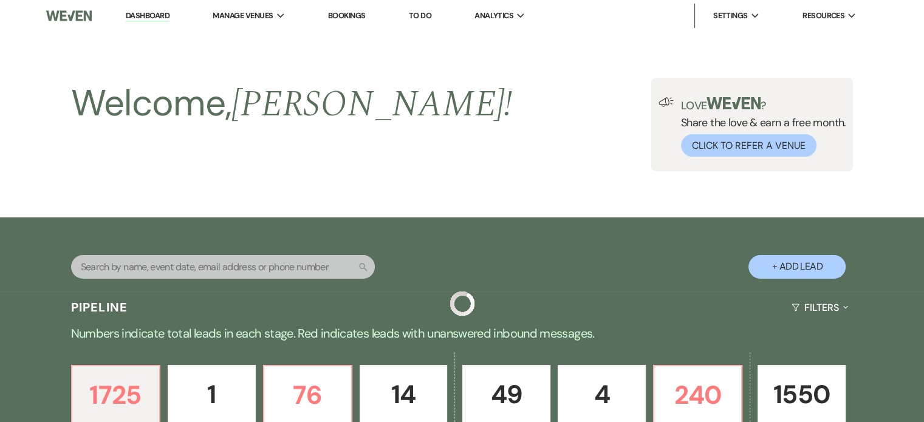
scroll to position [486, 0]
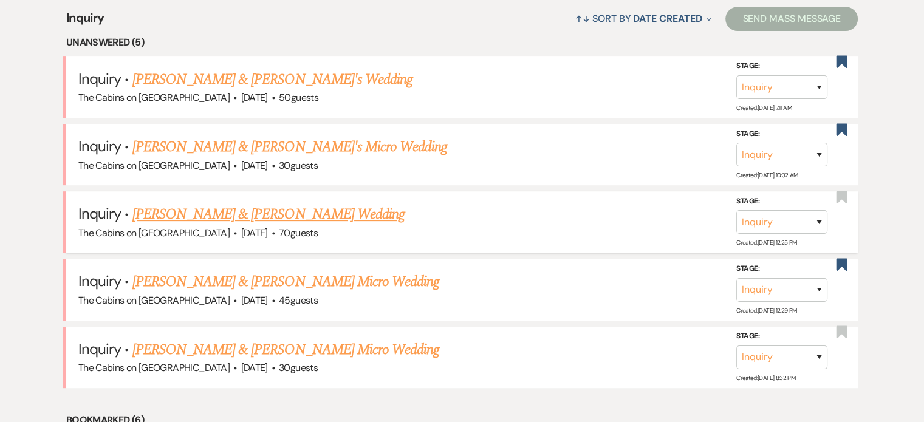
click at [222, 225] on link "[PERSON_NAME] & [PERSON_NAME] Wedding" at bounding box center [268, 214] width 272 height 22
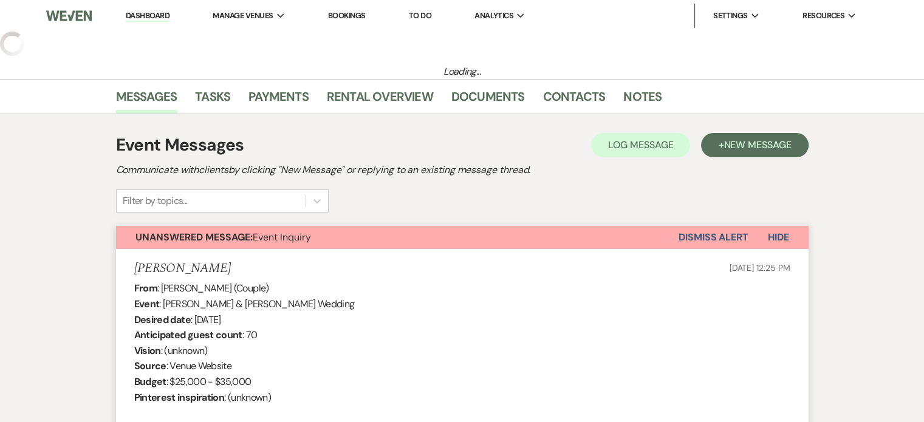
select select "5"
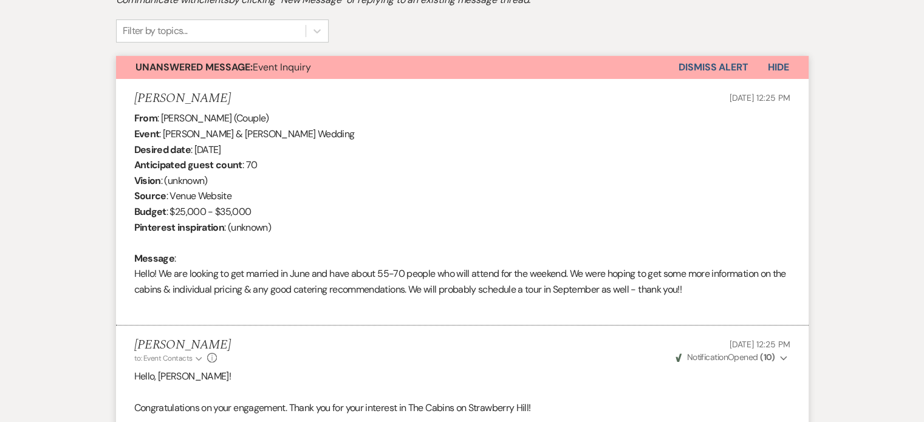
scroll to position [364, 0]
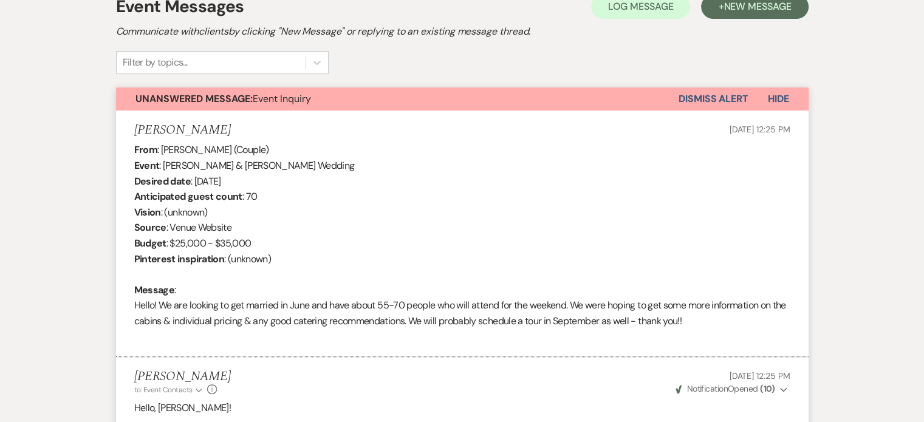
click at [678, 111] on button "Dismiss Alert" at bounding box center [713, 98] width 70 height 23
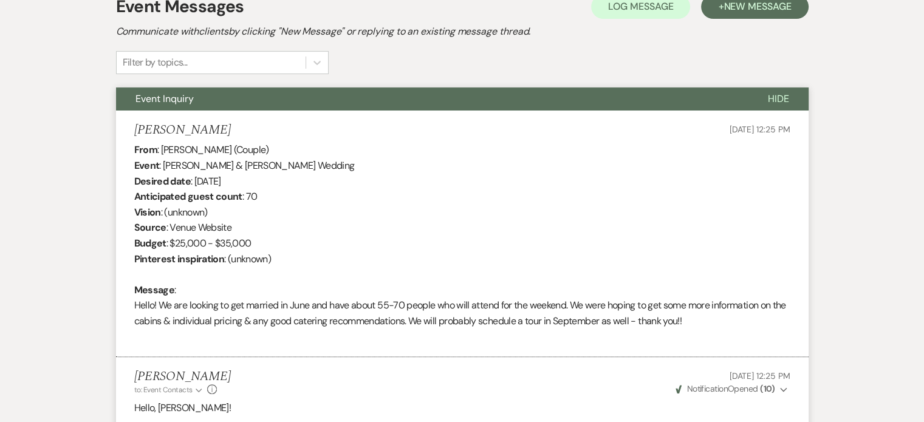
click at [768, 105] on span "Hide" at bounding box center [778, 98] width 21 height 13
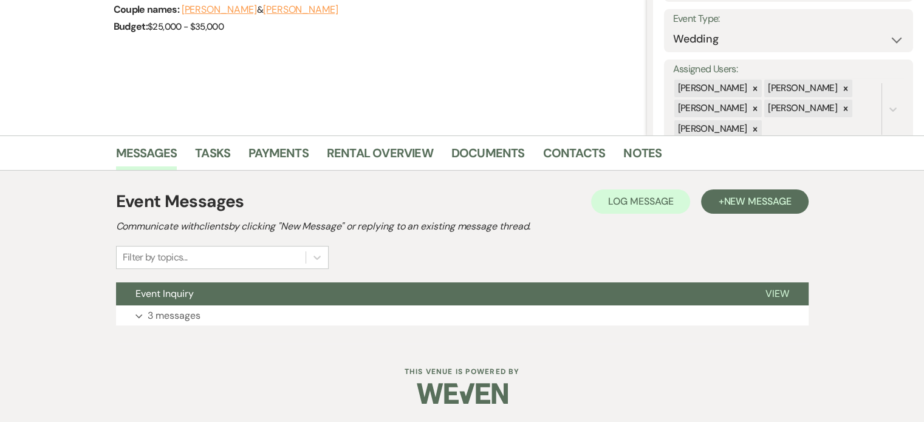
scroll to position [0, 0]
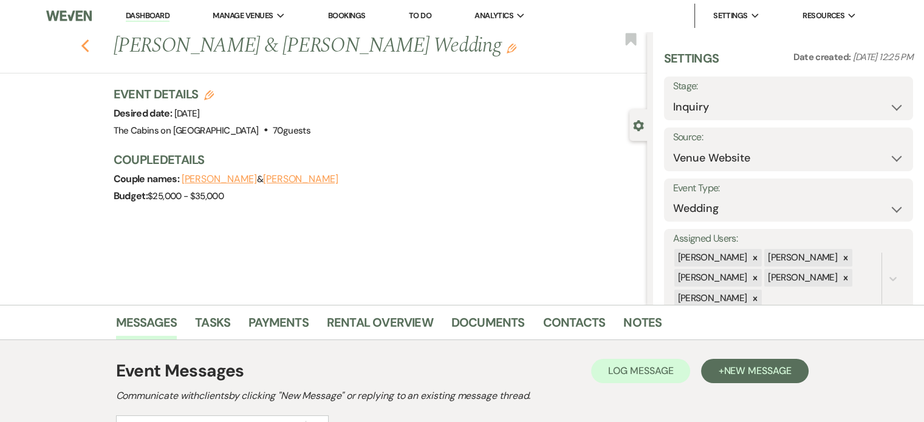
click at [90, 53] on icon "Previous" at bounding box center [85, 46] width 9 height 15
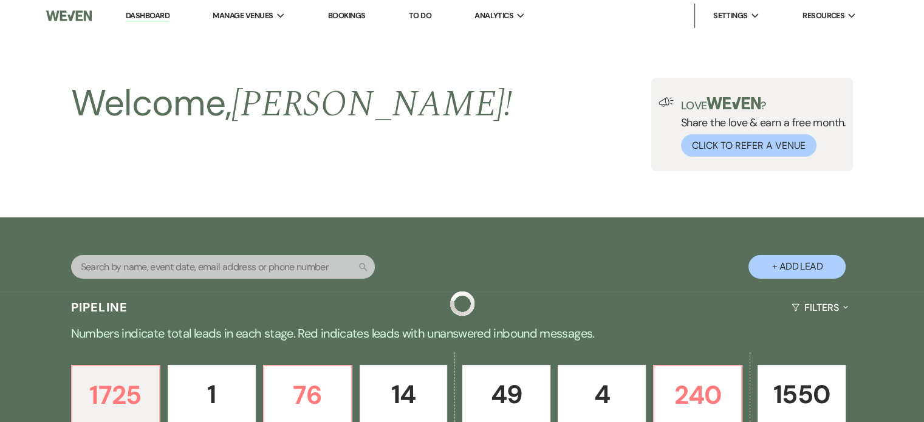
scroll to position [486, 0]
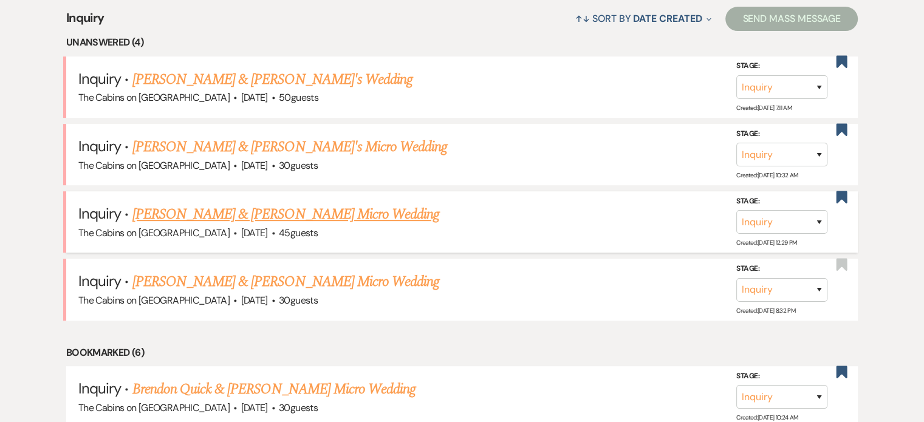
click at [233, 225] on link "[PERSON_NAME] & [PERSON_NAME] Micro Wedding" at bounding box center [285, 214] width 307 height 22
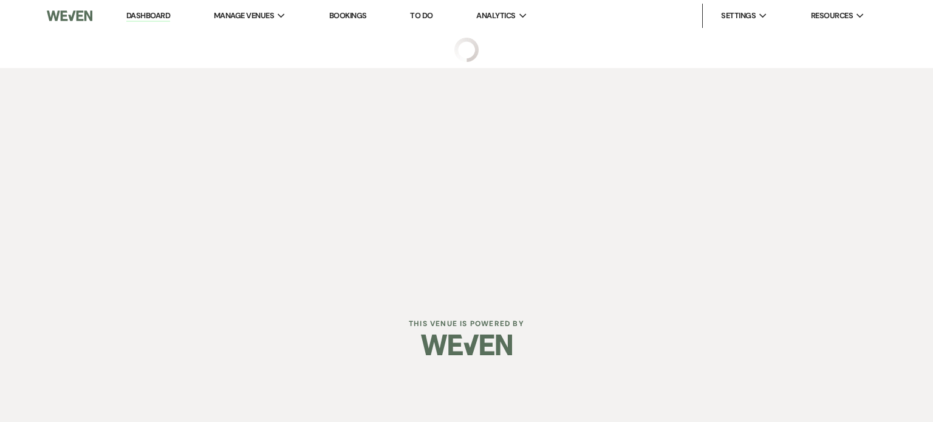
select select "5"
select select "16"
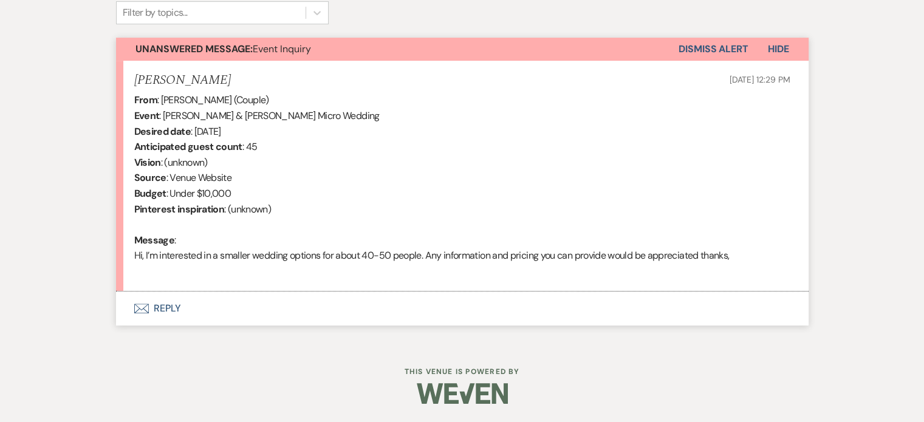
scroll to position [459, 0]
click at [213, 309] on button "Envelope Reply" at bounding box center [462, 309] width 692 height 34
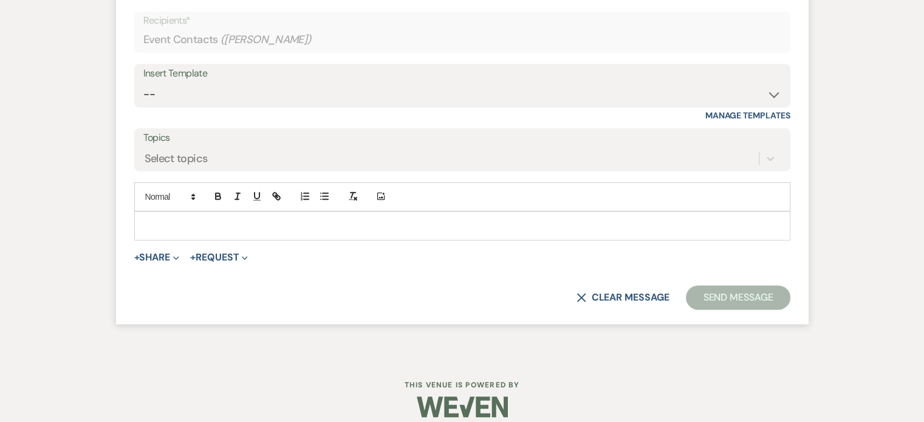
scroll to position [743, 0]
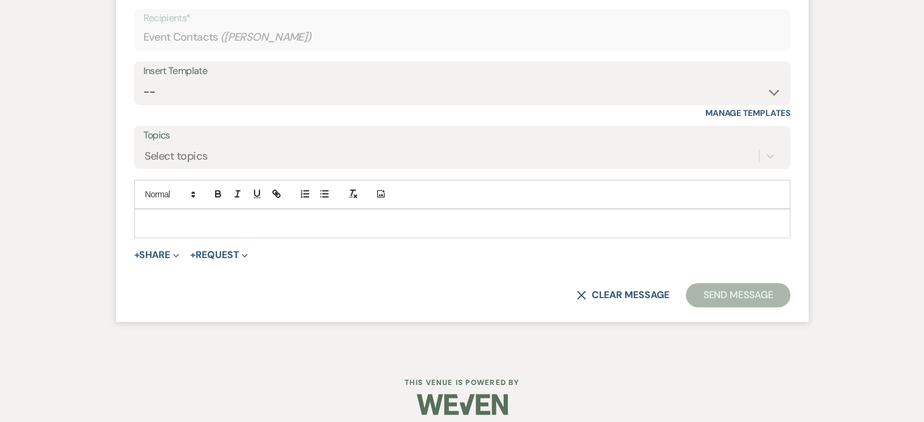
click at [218, 230] on p at bounding box center [462, 223] width 636 height 13
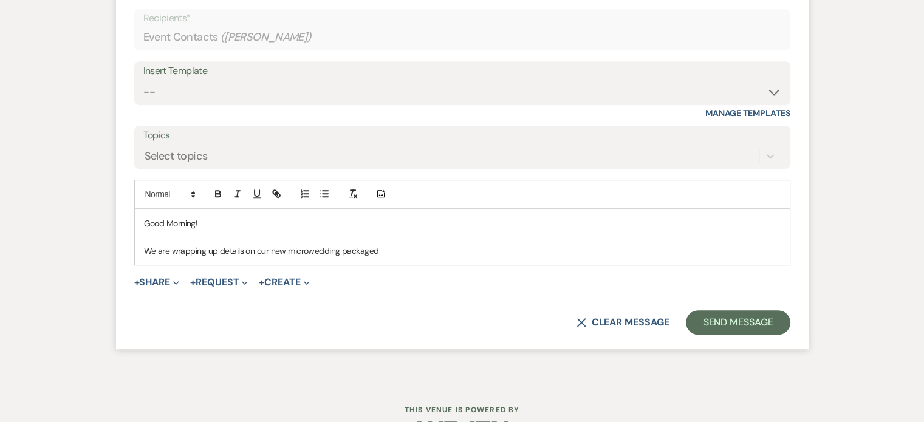
click at [346, 257] on p "We are wrapping up details on our new microwedding packaged" at bounding box center [462, 250] width 636 height 13
click at [425, 257] on p "We are wrapping up details on our new micro-wedding packaged" at bounding box center [462, 250] width 636 height 13
click at [211, 257] on p "We are wrapping up details on our new micro-wedding packages" at bounding box center [462, 250] width 636 height 13
click at [463, 257] on p "We are just wrapping up details on our new micro-wedding packages" at bounding box center [462, 250] width 636 height 13
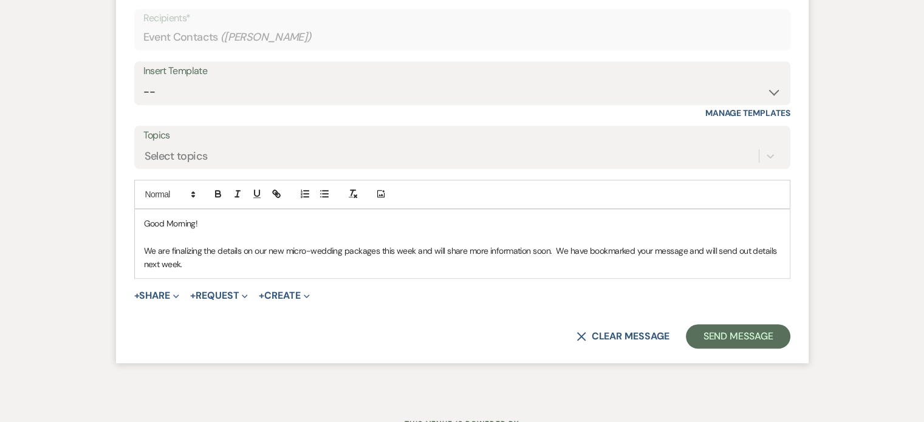
click at [333, 271] on p "We are finalizing the details on our new micro-wedding packages this week and w…" at bounding box center [462, 257] width 636 height 27
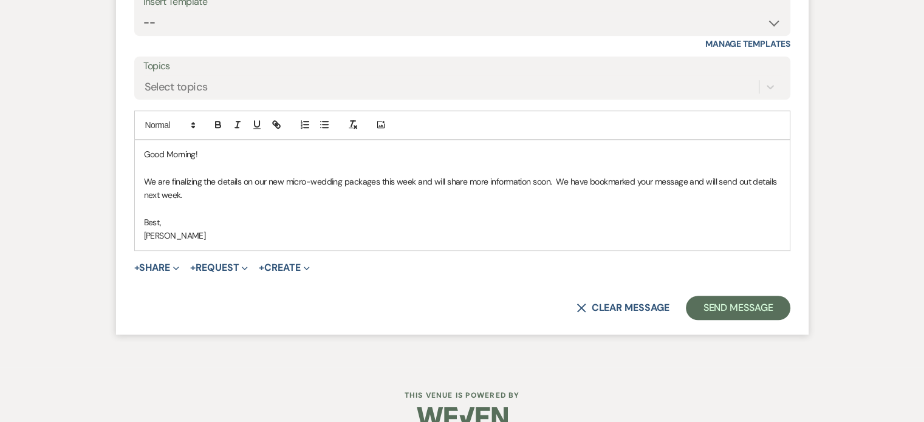
scroll to position [865, 0]
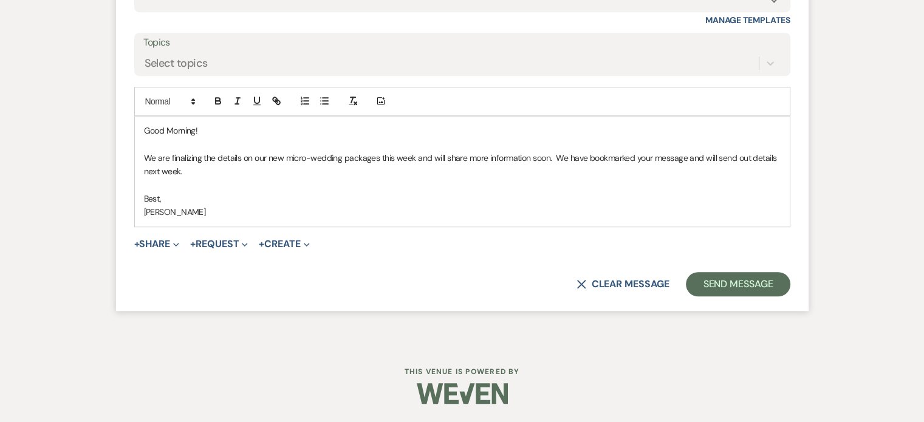
click at [661, 310] on form "Reply X Saving draft... Recipients* Event Contacts ( Melissa Martinez ) Insert …" at bounding box center [462, 89] width 692 height 441
click at [686, 296] on button "Send Message" at bounding box center [738, 284] width 104 height 24
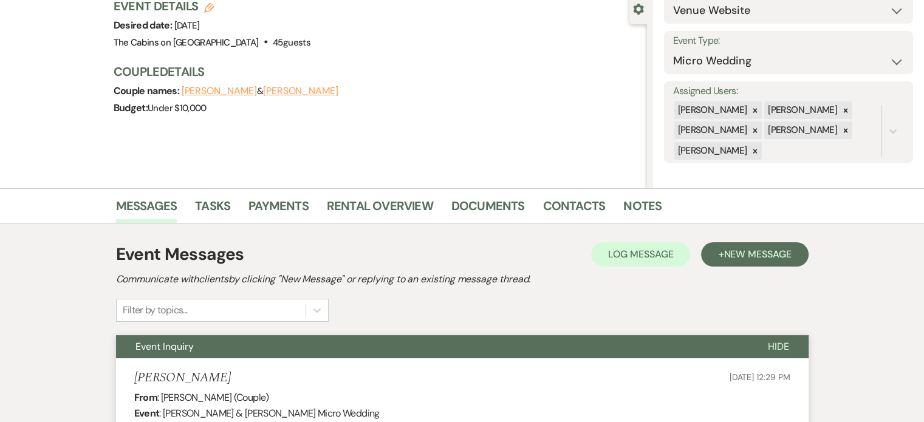
scroll to position [0, 0]
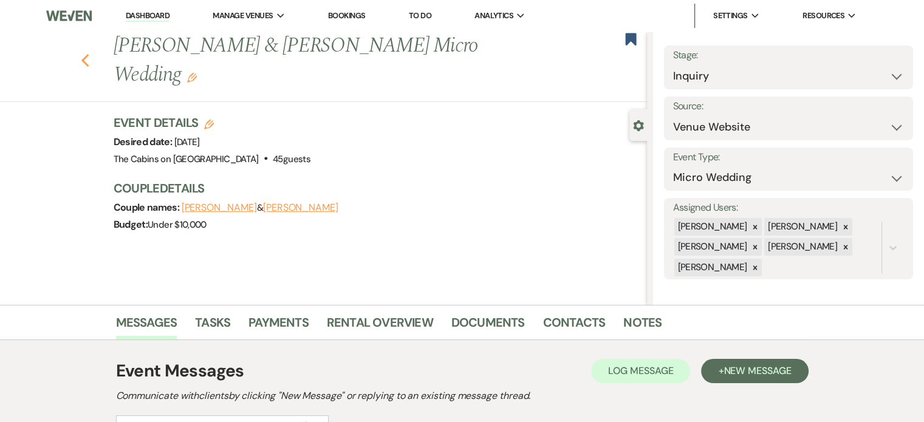
click at [90, 67] on icon "Previous" at bounding box center [85, 60] width 9 height 15
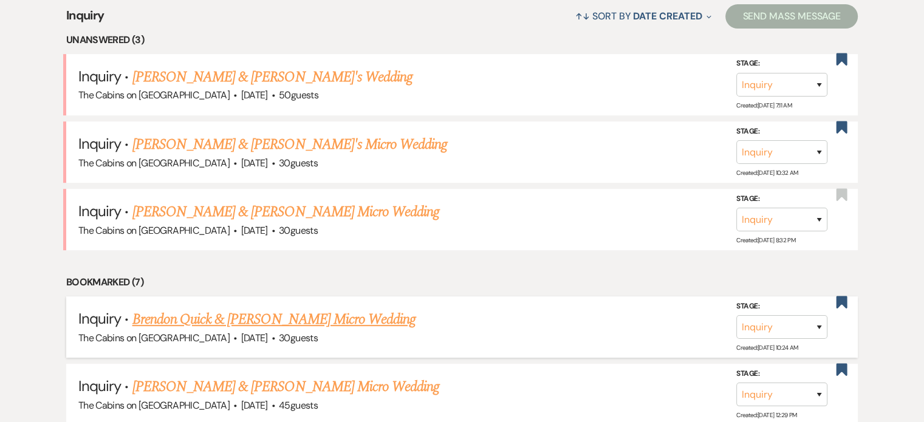
scroll to position [486, 0]
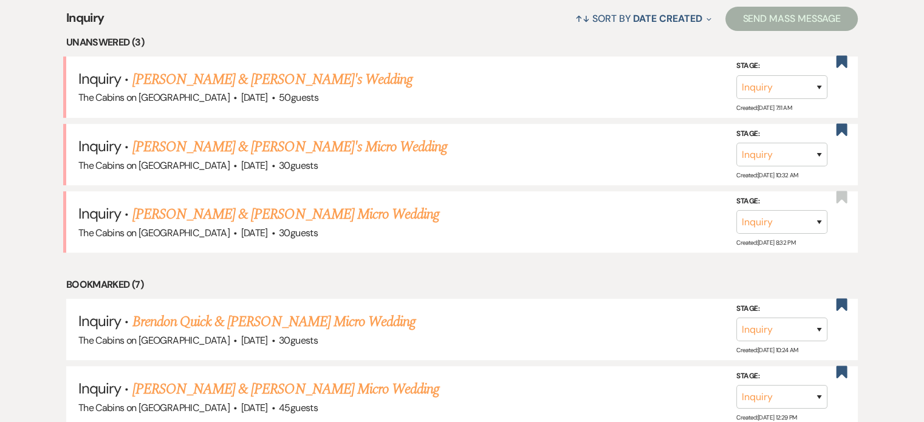
click at [216, 225] on link "[PERSON_NAME] & [PERSON_NAME] Micro Wedding" at bounding box center [285, 214] width 307 height 22
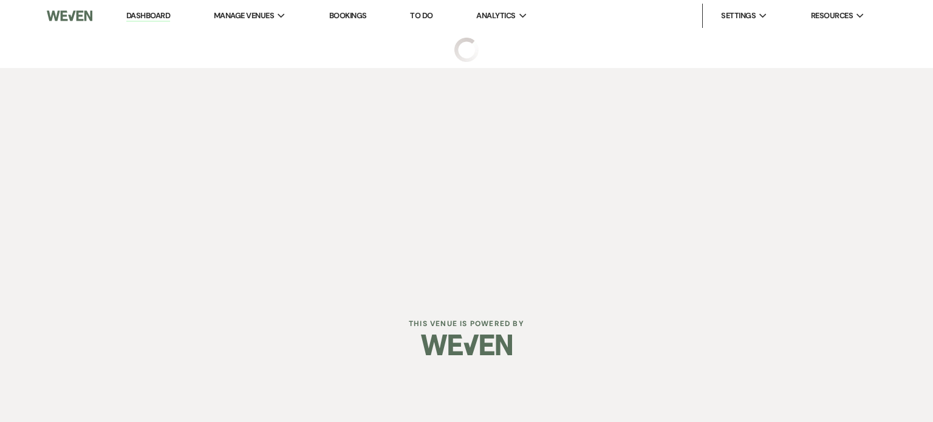
select select "5"
select select "16"
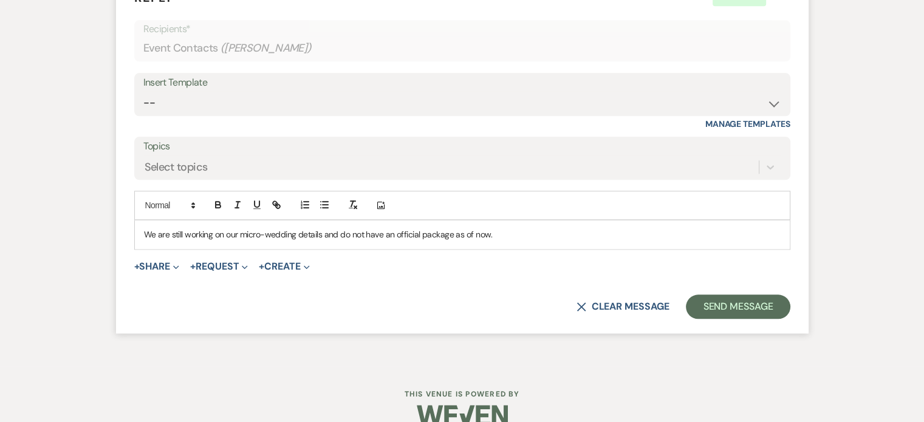
scroll to position [1354, 0]
click at [544, 240] on p "We are still working on our micro-wedding details and do not have an official p…" at bounding box center [462, 233] width 636 height 13
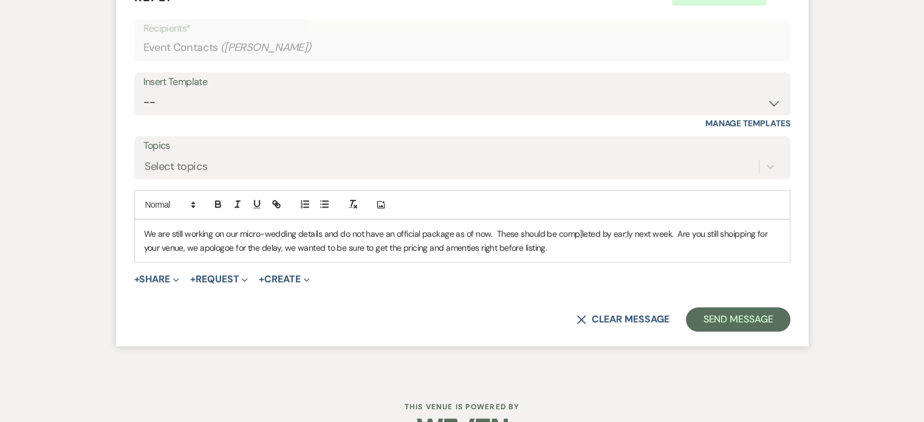
drag, startPoint x: 183, startPoint y: 335, endPoint x: 919, endPoint y: 356, distance: 735.7
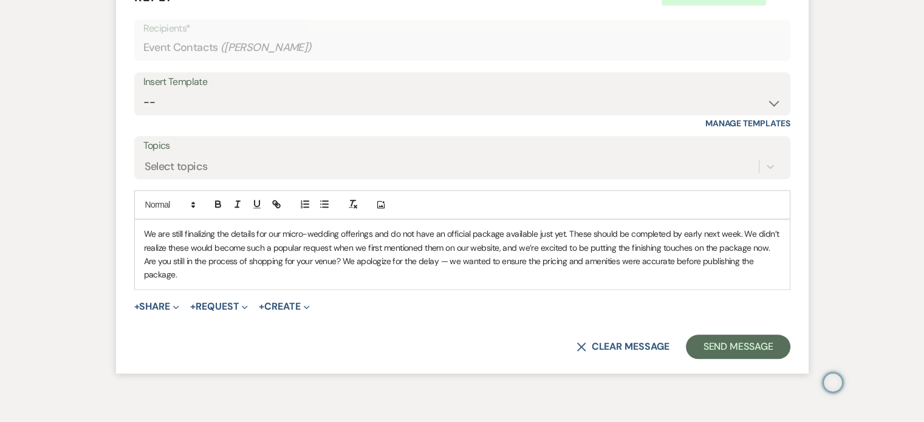
click at [175, 289] on div "We are still finalizing the details for our micro-wedding offerings and do not …" at bounding box center [462, 254] width 655 height 69
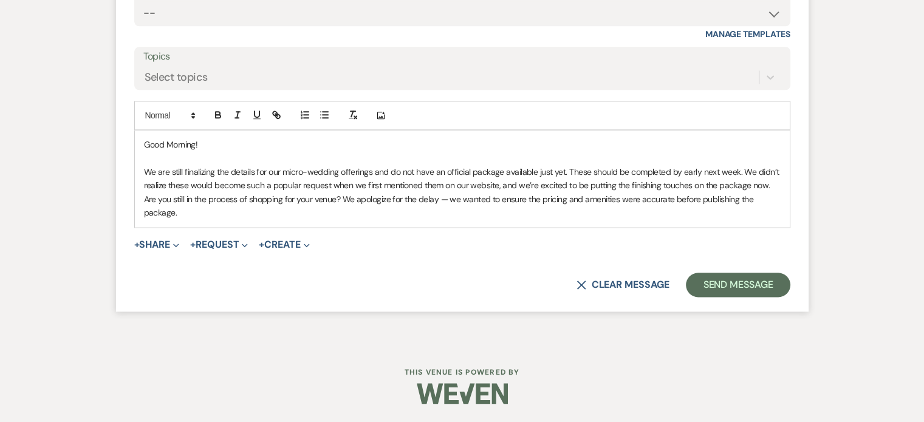
scroll to position [1476, 0]
click at [292, 220] on p "Are you still in the process of shopping for your venue? We apologize for the d…" at bounding box center [462, 206] width 636 height 27
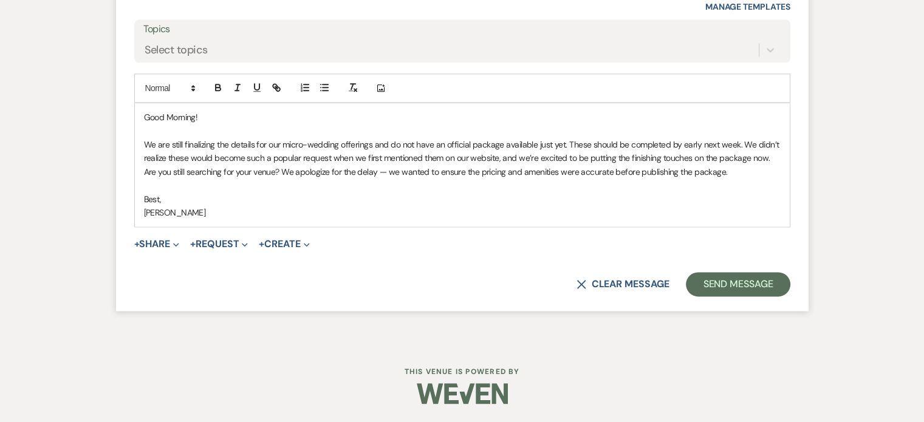
click at [176, 227] on div "Good Morning! We are still finalizing the details for our micro-wedding offerin…" at bounding box center [462, 164] width 655 height 123
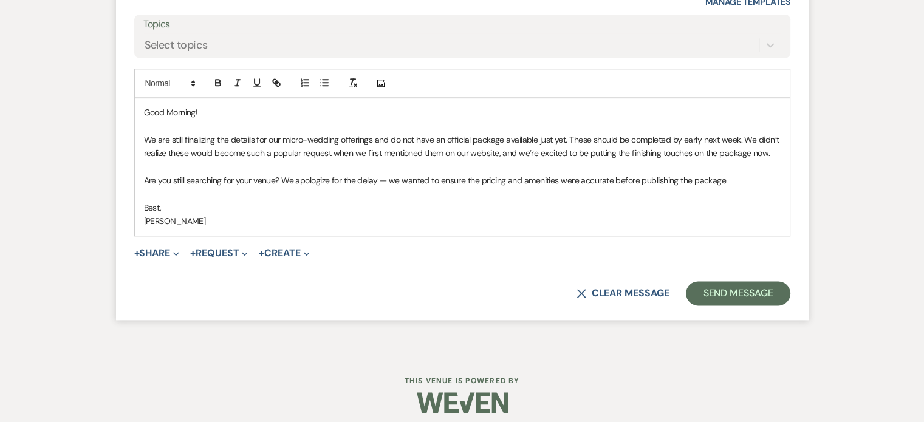
scroll to position [1597, 0]
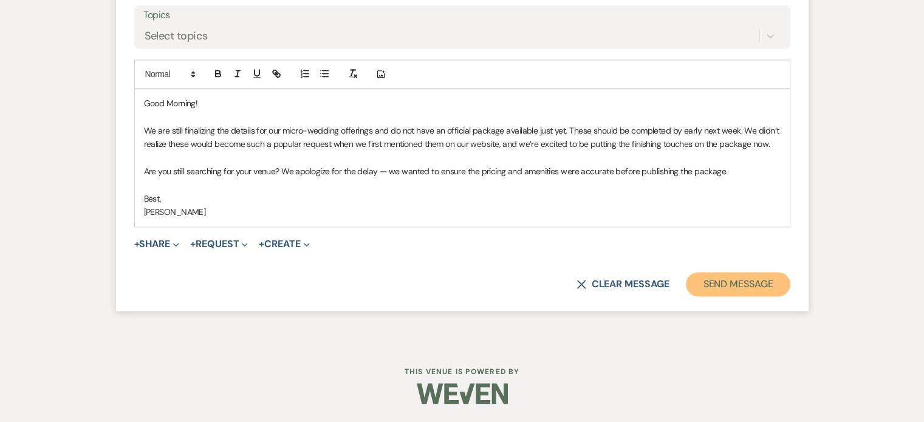
click at [686, 296] on button "Send Message" at bounding box center [738, 284] width 104 height 24
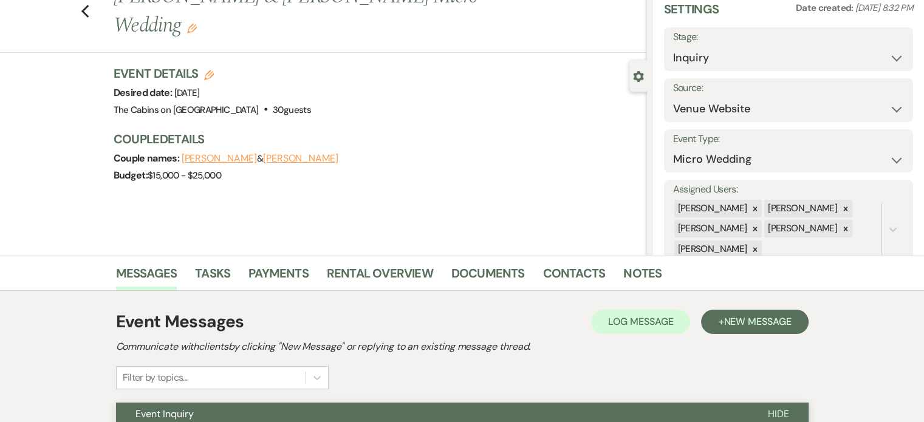
scroll to position [0, 0]
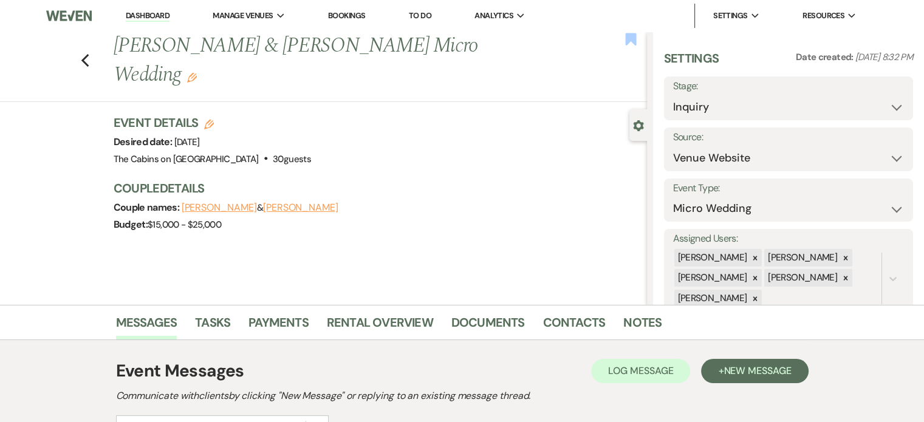
click at [625, 44] on use "button" at bounding box center [630, 39] width 11 height 12
click at [90, 68] on icon "Previous" at bounding box center [85, 60] width 9 height 15
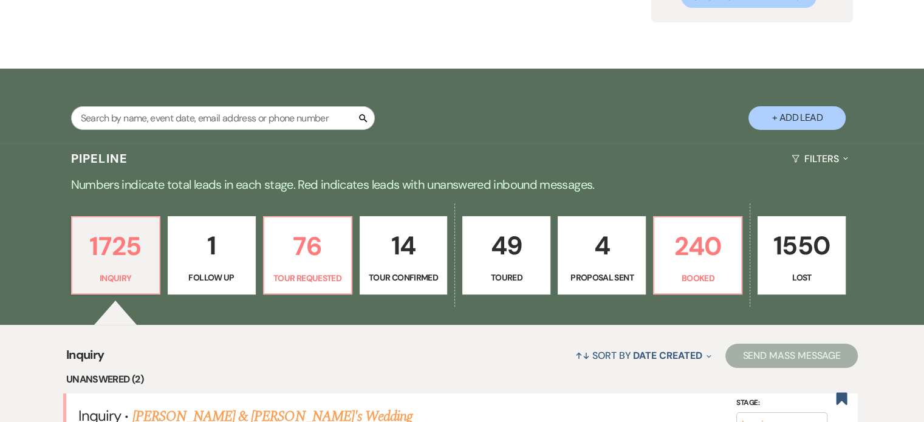
scroll to position [243, 0]
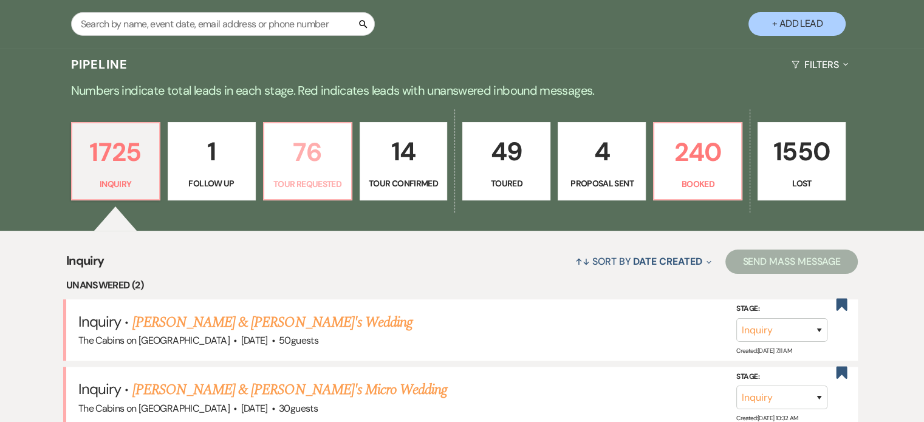
click at [285, 172] on p "76" at bounding box center [307, 152] width 72 height 41
select select "2"
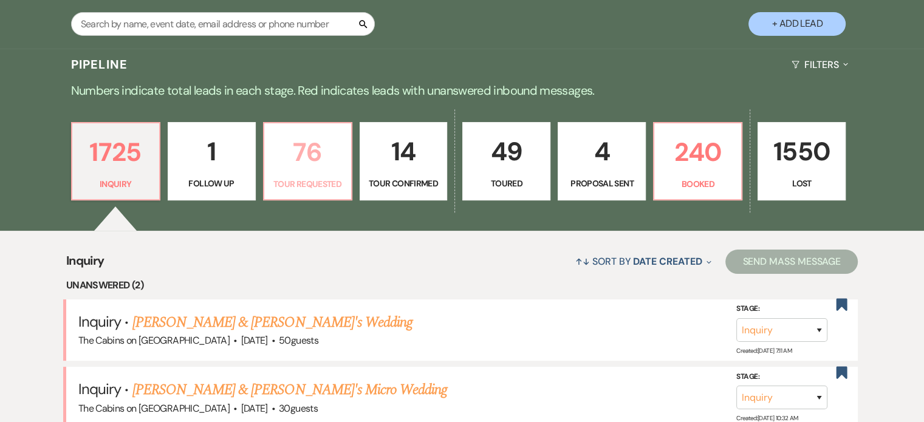
select select "2"
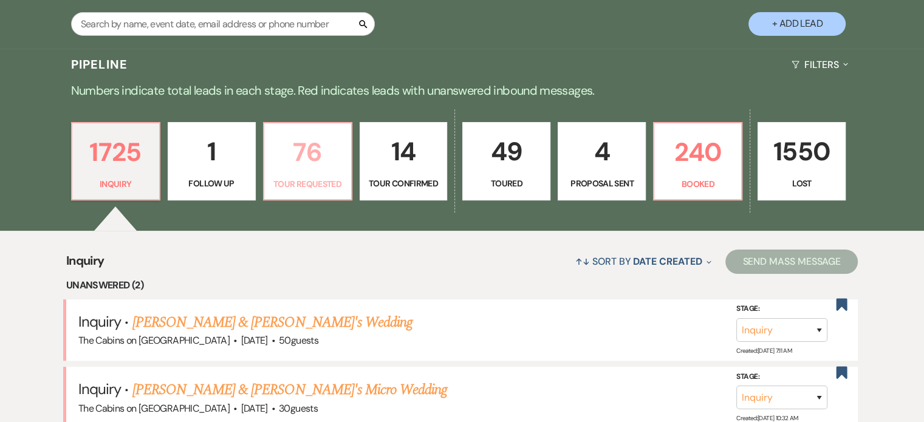
select select "2"
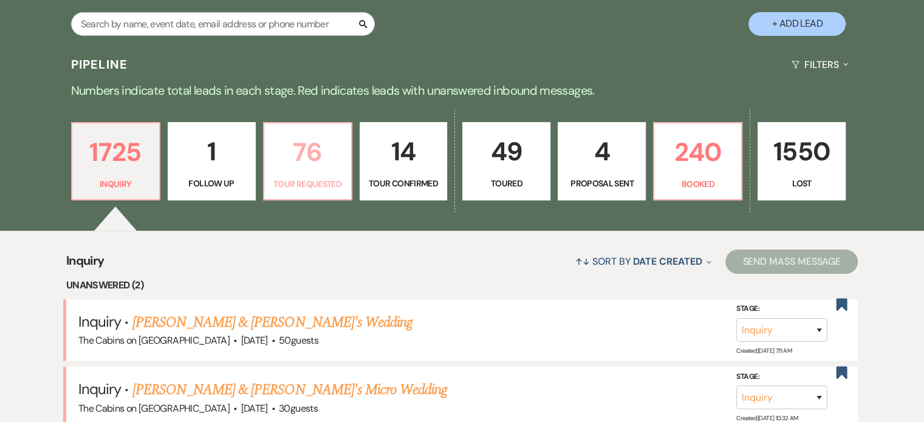
select select "2"
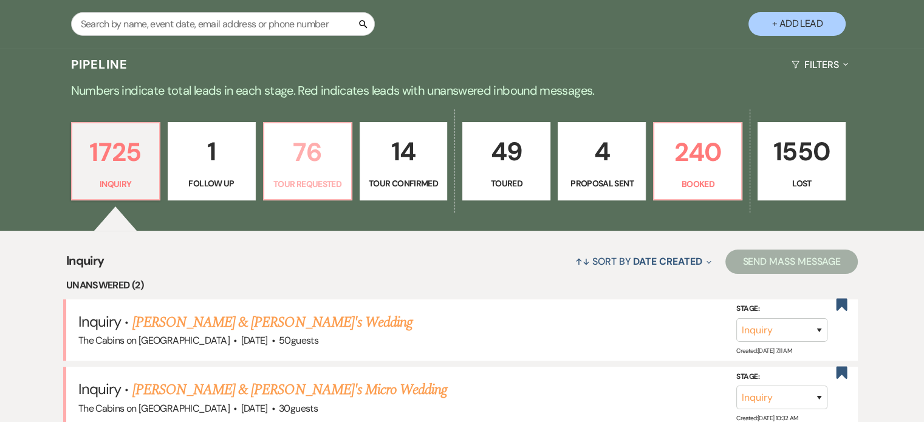
select select "2"
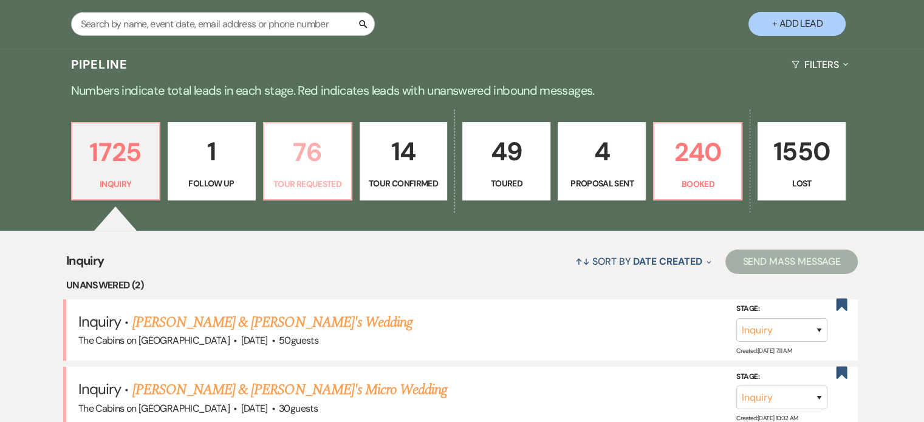
select select "2"
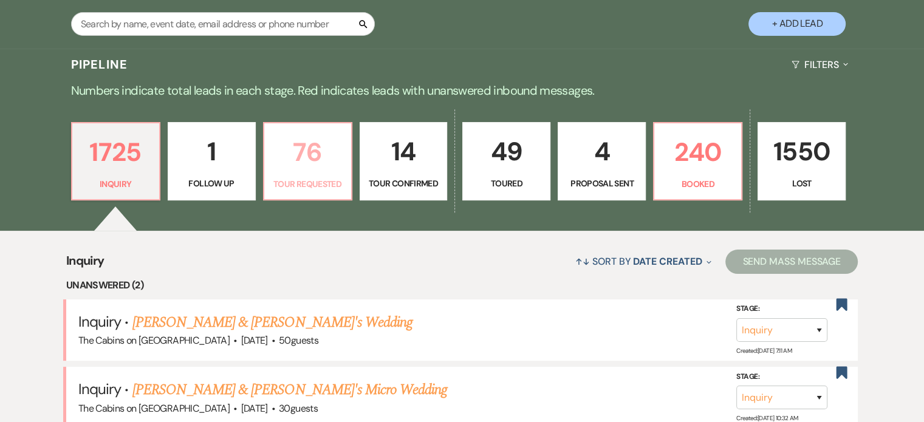
select select "2"
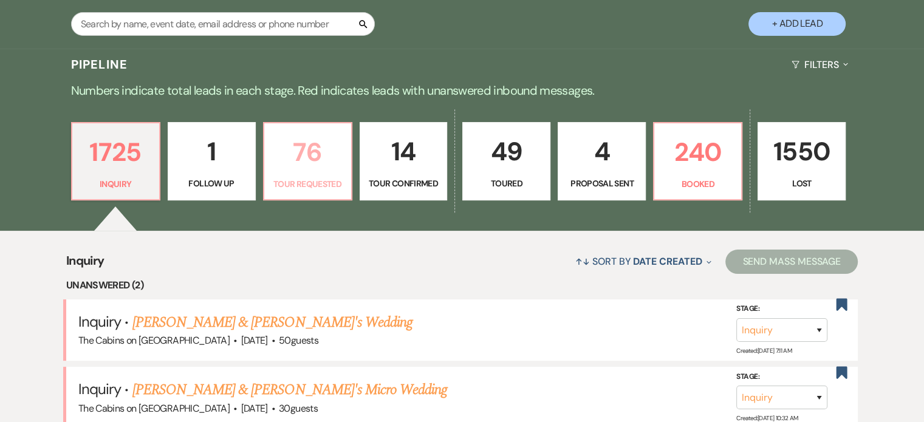
select select "2"
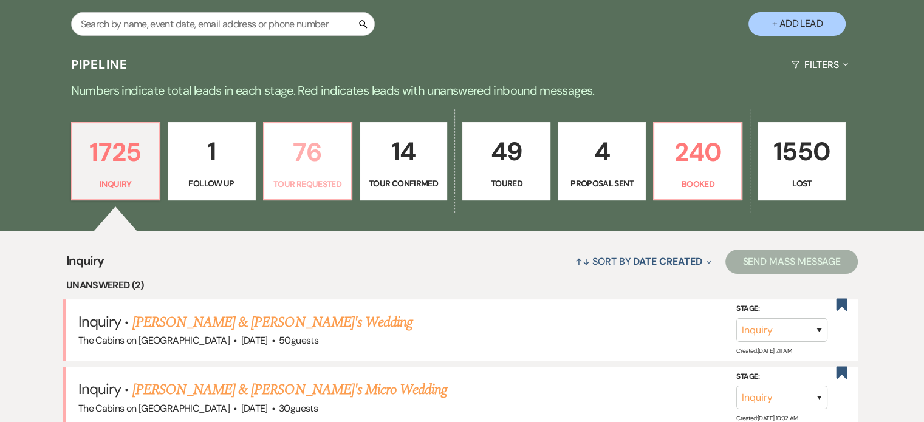
select select "2"
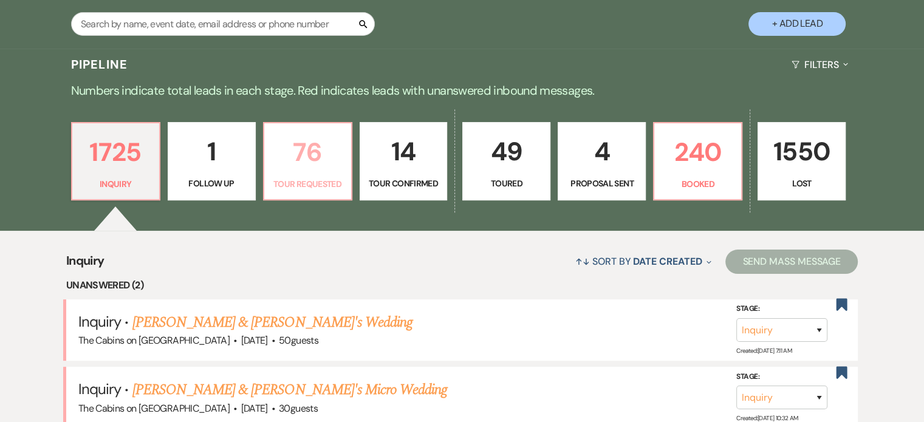
select select "2"
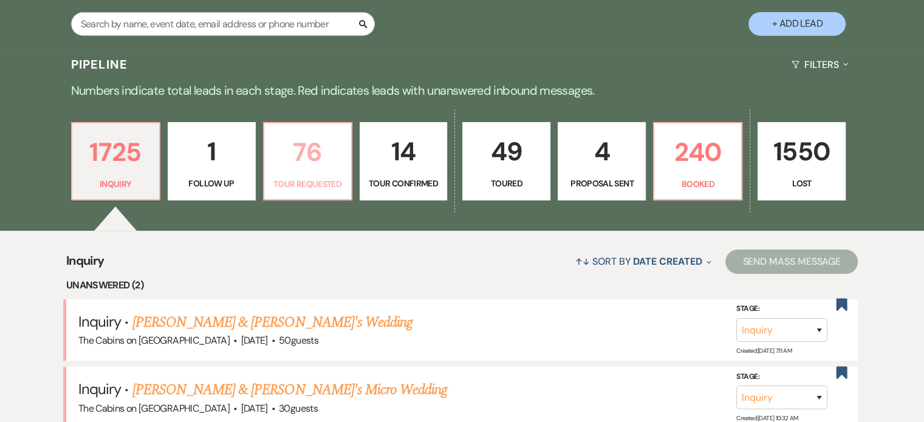
select select "2"
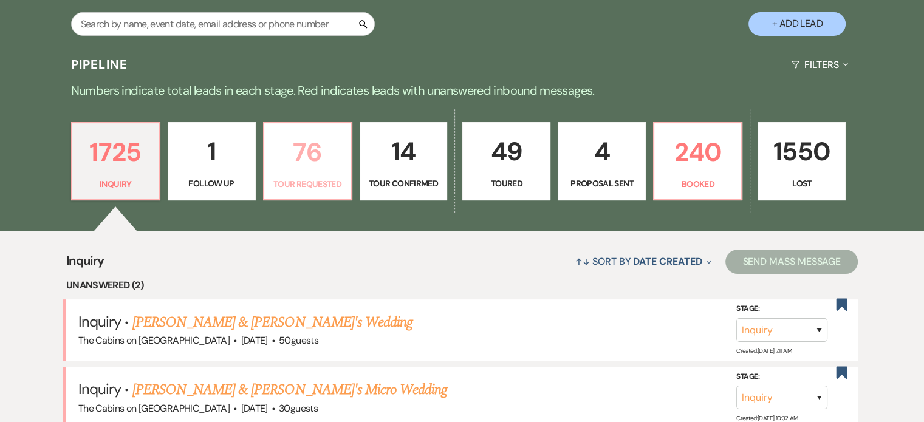
select select "2"
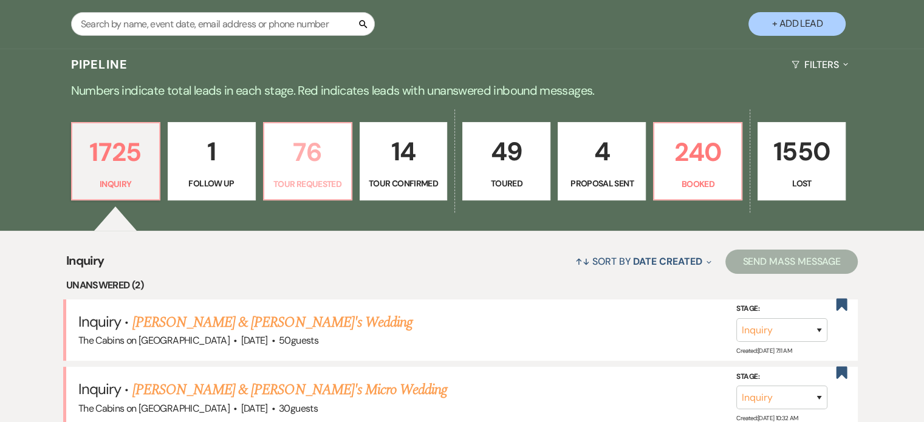
select select "2"
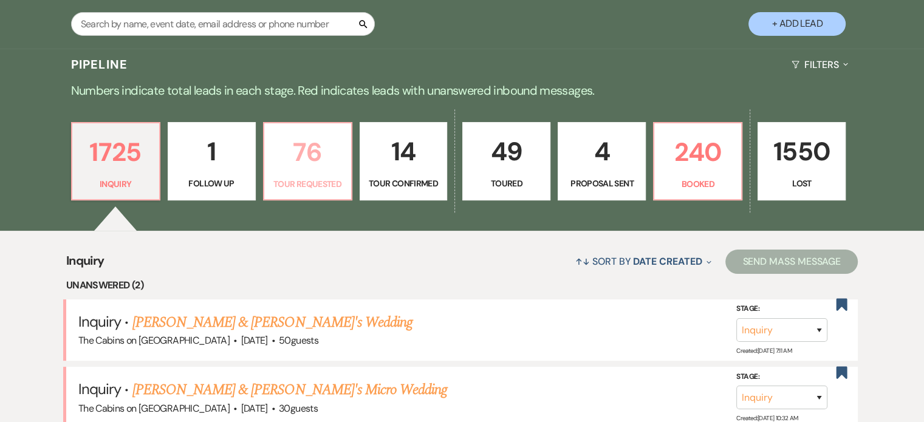
select select "2"
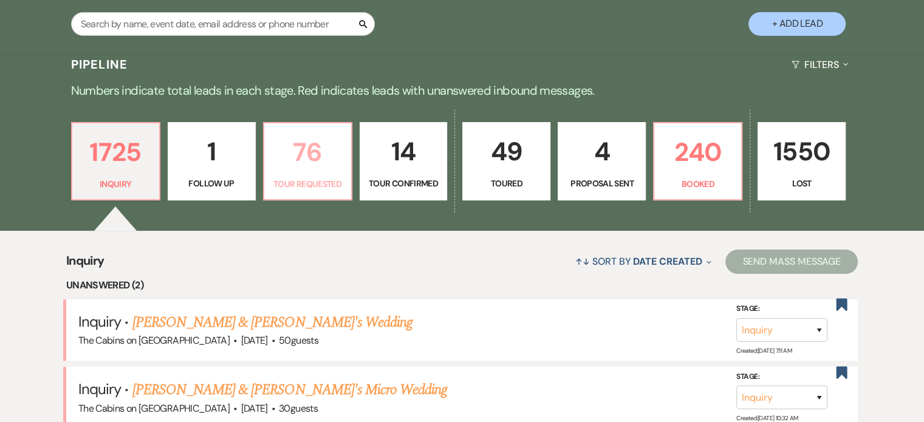
select select "2"
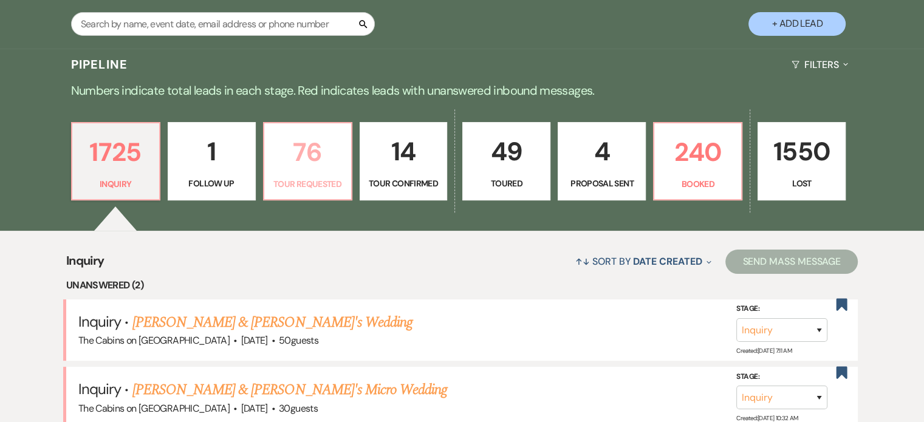
select select "2"
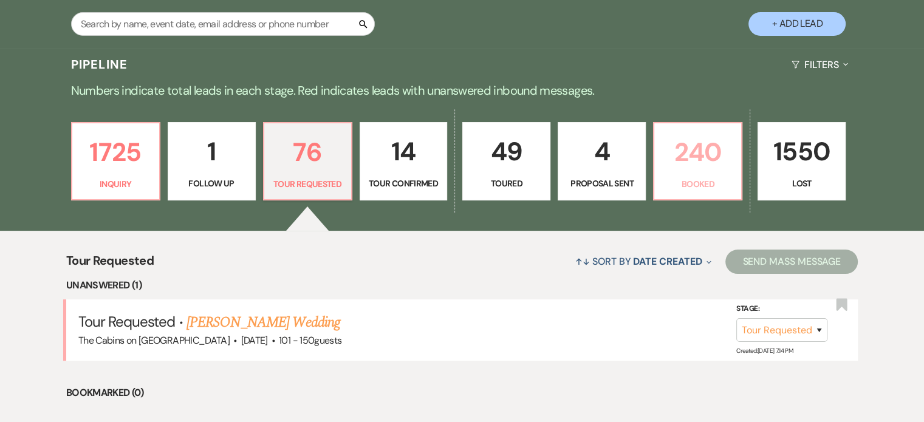
click at [698, 172] on p "240" at bounding box center [697, 152] width 72 height 41
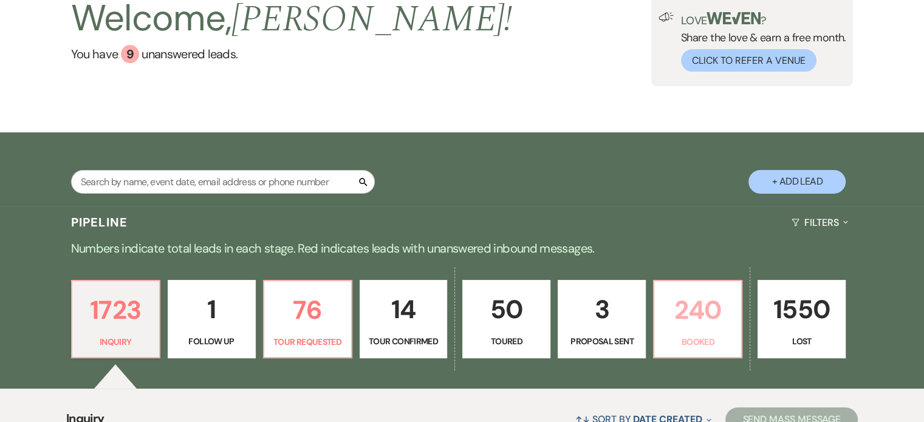
scroll to position [121, 0]
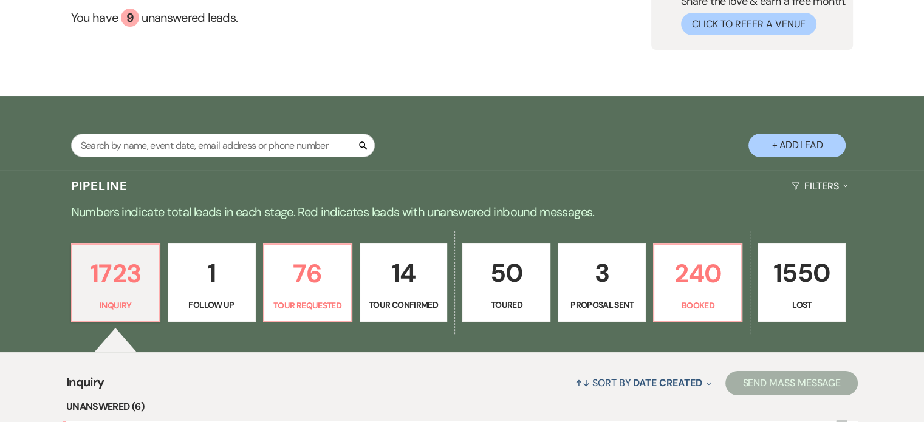
click at [627, 293] on p "3" at bounding box center [601, 273] width 72 height 41
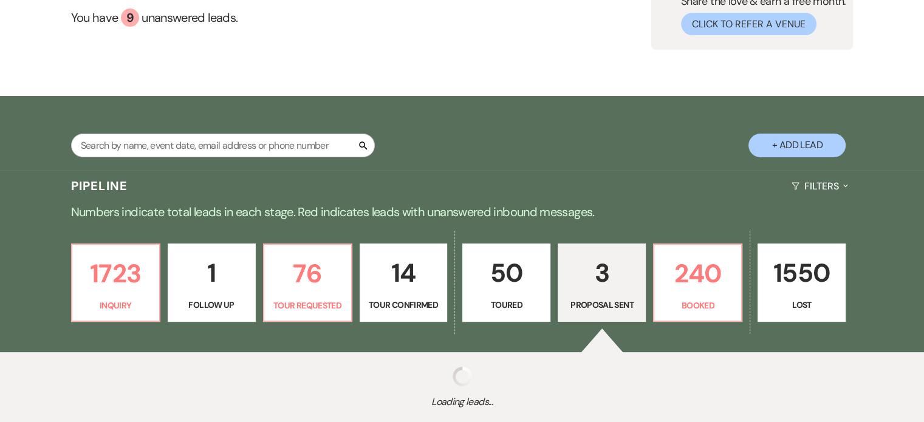
select select "6"
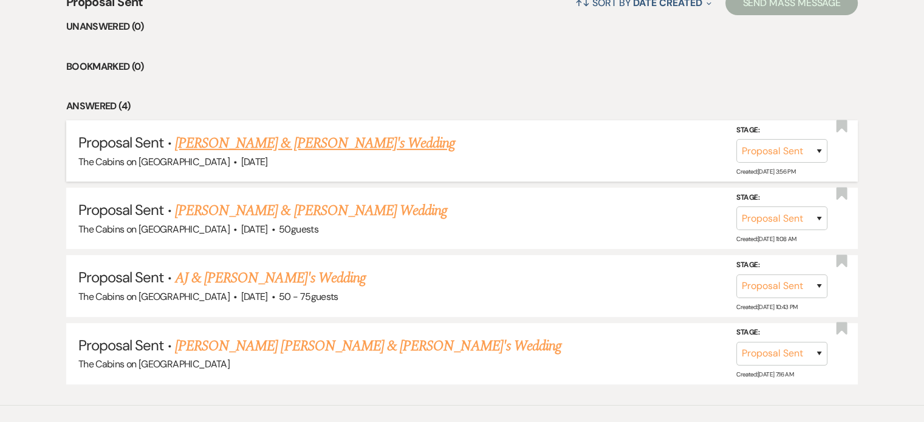
scroll to position [547, 0]
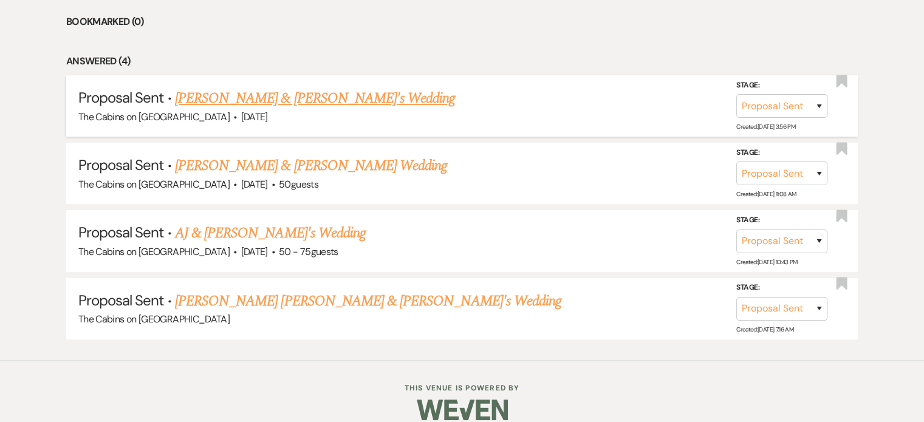
click at [328, 109] on link "[PERSON_NAME] & [PERSON_NAME]'s Wedding" at bounding box center [315, 98] width 281 height 22
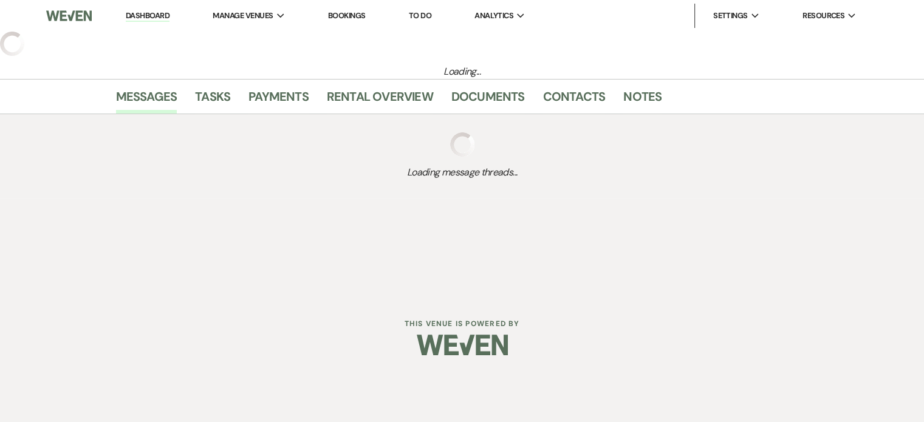
select select "6"
select select "5"
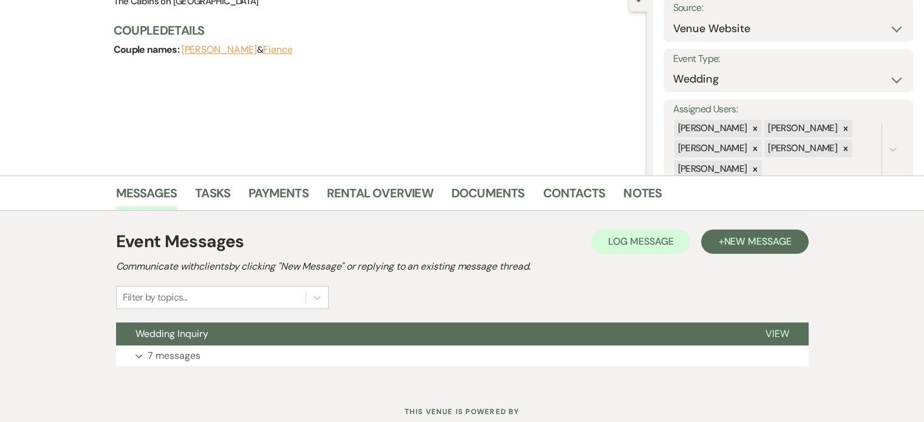
scroll to position [197, 0]
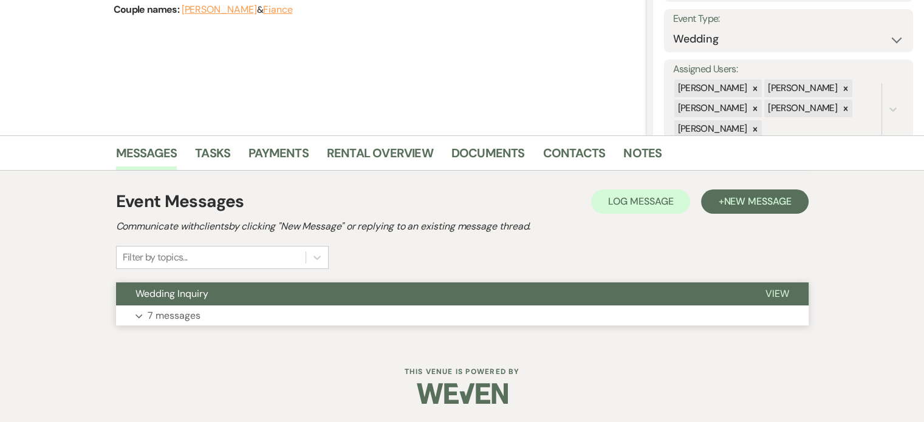
click at [200, 310] on p "7 messages" at bounding box center [174, 316] width 53 height 16
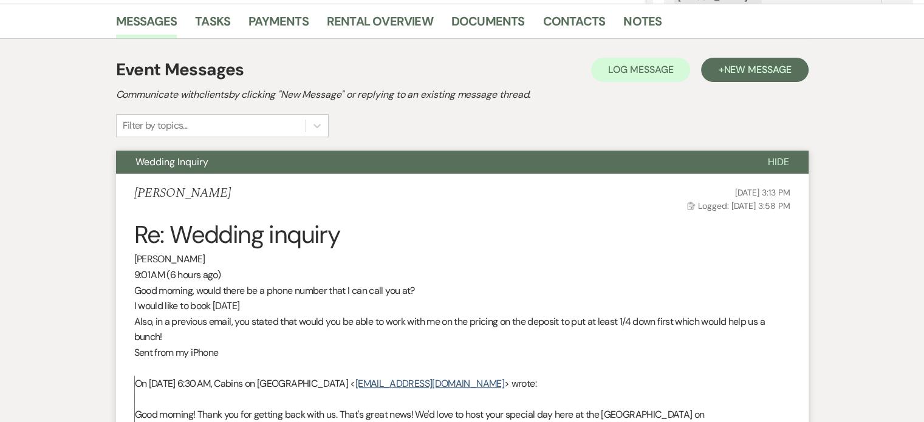
scroll to position [0, 0]
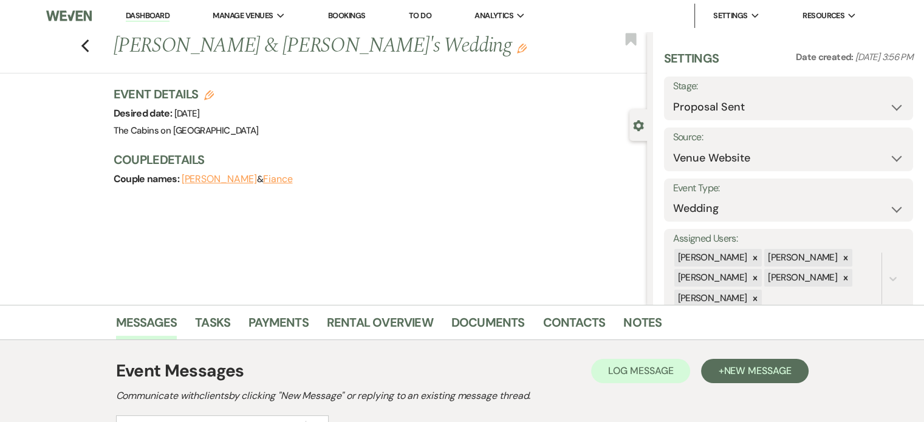
click at [517, 53] on icon "Edit" at bounding box center [522, 49] width 10 height 10
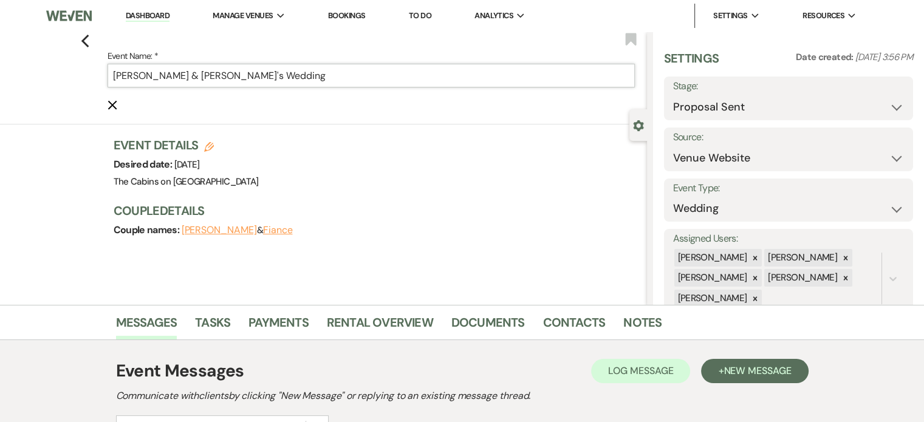
drag, startPoint x: 256, startPoint y: 83, endPoint x: 291, endPoint y: 83, distance: 34.6
click at [291, 83] on input "[PERSON_NAME] & [PERSON_NAME]'s Wedding" at bounding box center [370, 76] width 527 height 24
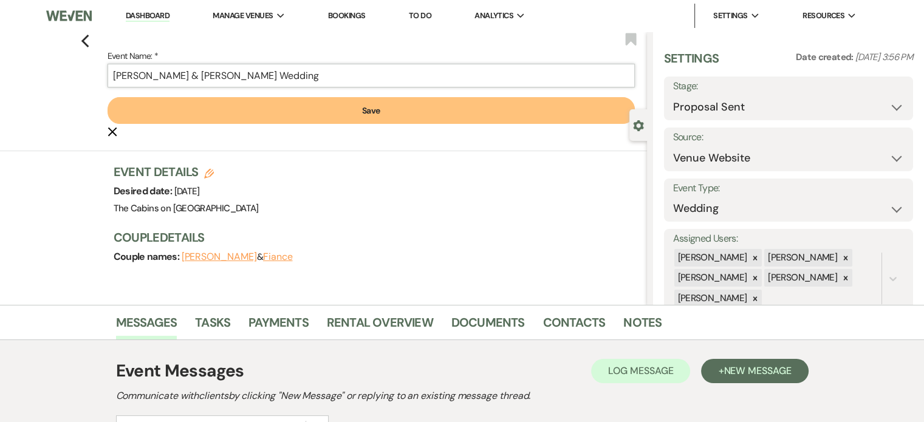
type input "[PERSON_NAME] & [PERSON_NAME] Wedding"
click at [373, 124] on button "Save" at bounding box center [370, 110] width 527 height 27
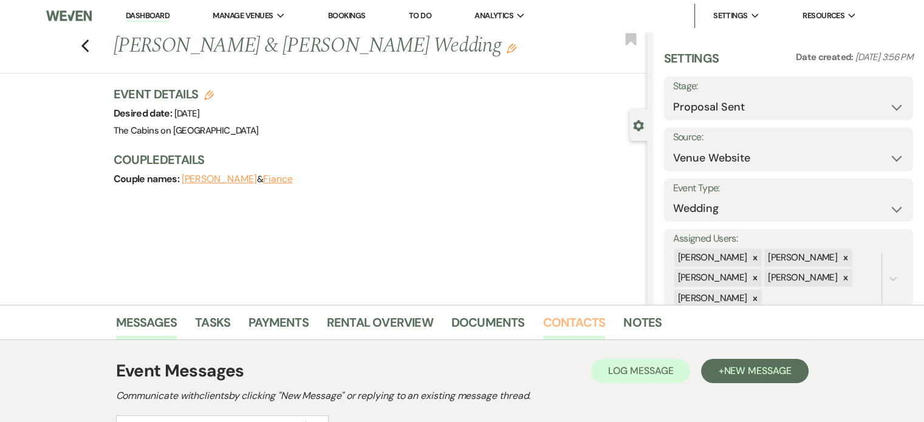
click at [605, 324] on link "Contacts" at bounding box center [574, 326] width 63 height 27
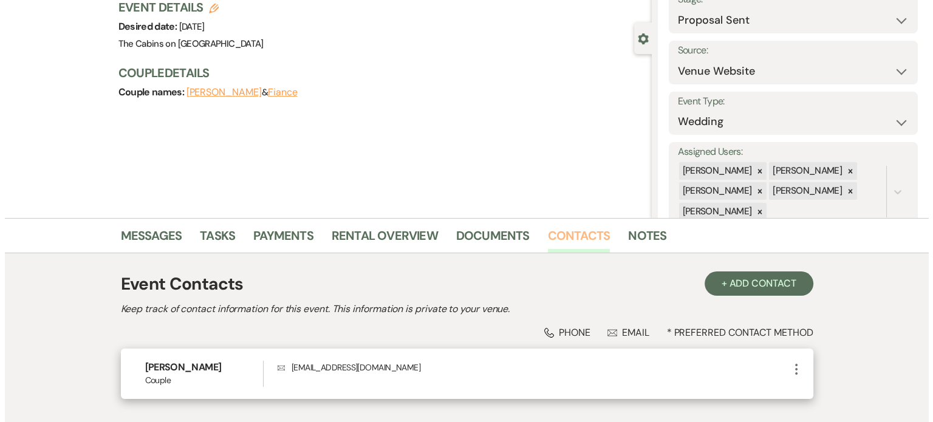
scroll to position [199, 0]
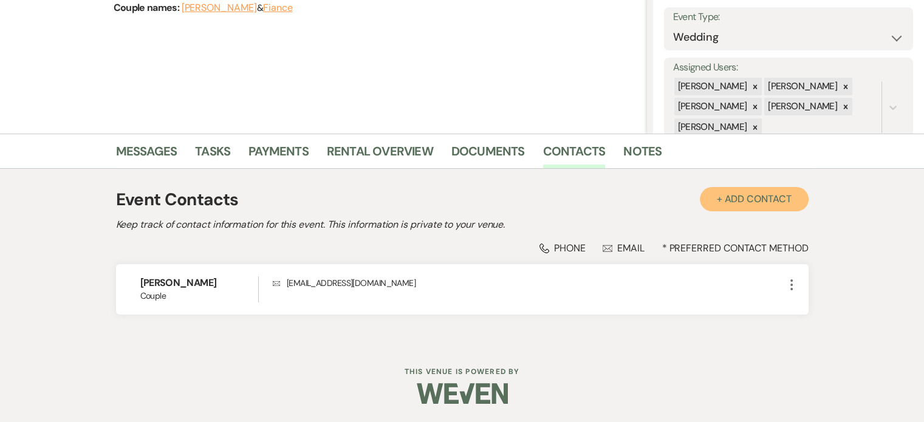
click at [701, 187] on button "+ Add Contact" at bounding box center [754, 199] width 109 height 24
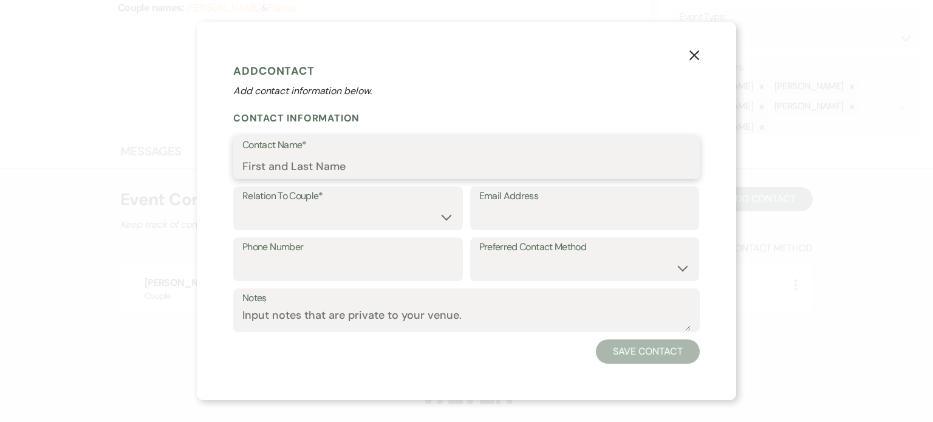
click at [278, 169] on input "Contact Name*" at bounding box center [466, 166] width 448 height 24
type input "[PERSON_NAME]"
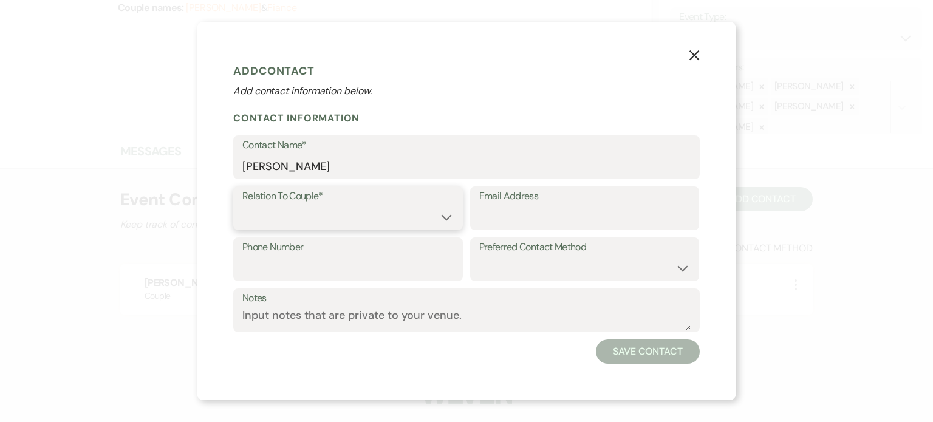
click at [242, 223] on select "Couple Planner Parent of Couple Family Member Friend Other" at bounding box center [347, 217] width 211 height 24
select select "1"
click at [242, 213] on select "Couple Planner Parent of Couple Family Member Friend Other" at bounding box center [347, 217] width 211 height 24
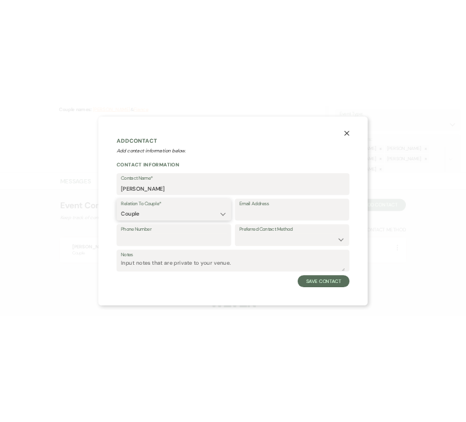
scroll to position [0, 0]
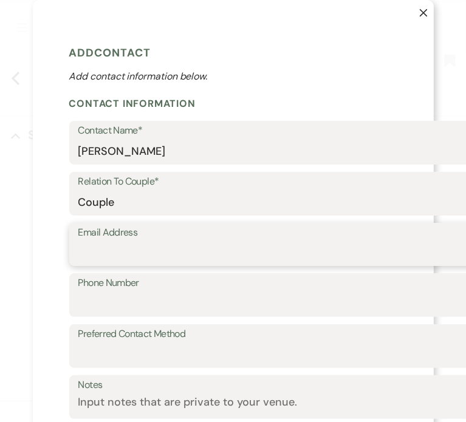
click at [78, 265] on input "Email Address" at bounding box center [302, 253] width 448 height 24
type input "[EMAIL_ADDRESS][DOMAIN_NAME]"
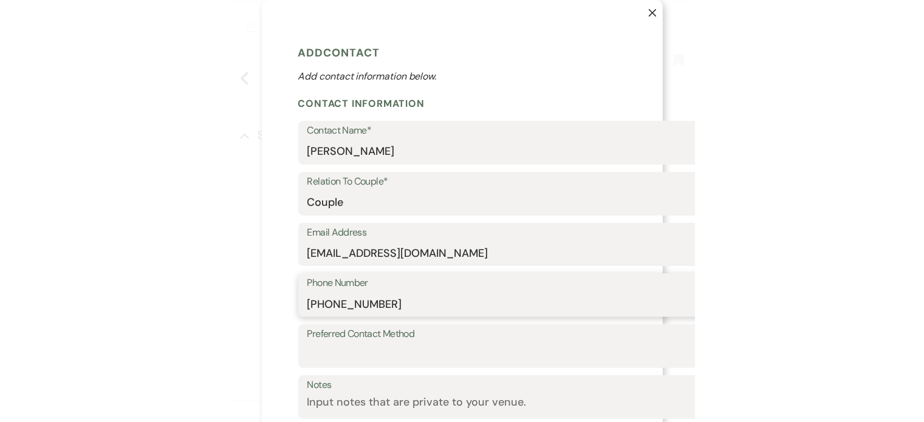
scroll to position [89, 0]
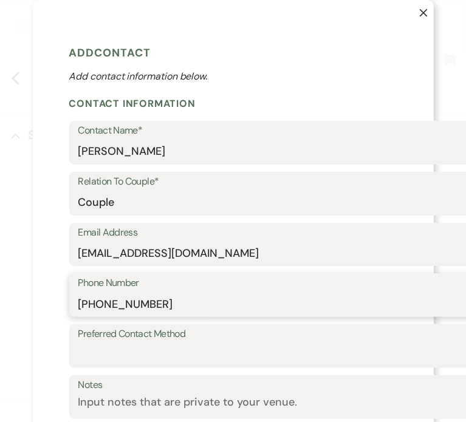
type input "[PHONE_NUMBER]"
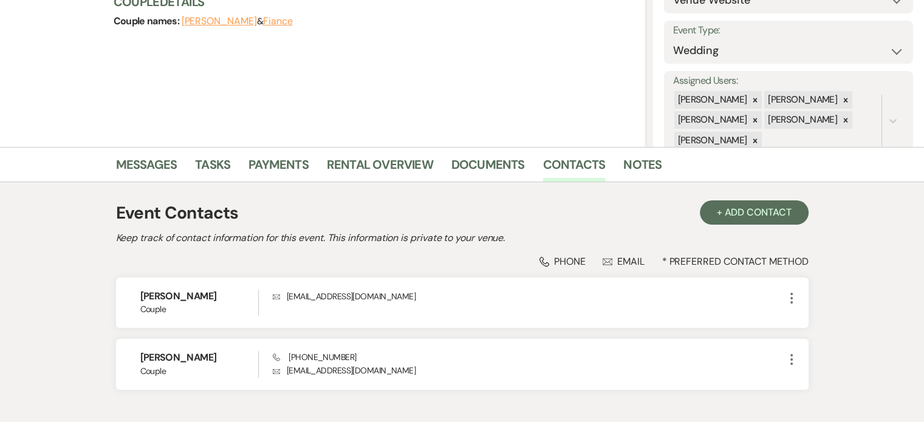
scroll to position [0, 0]
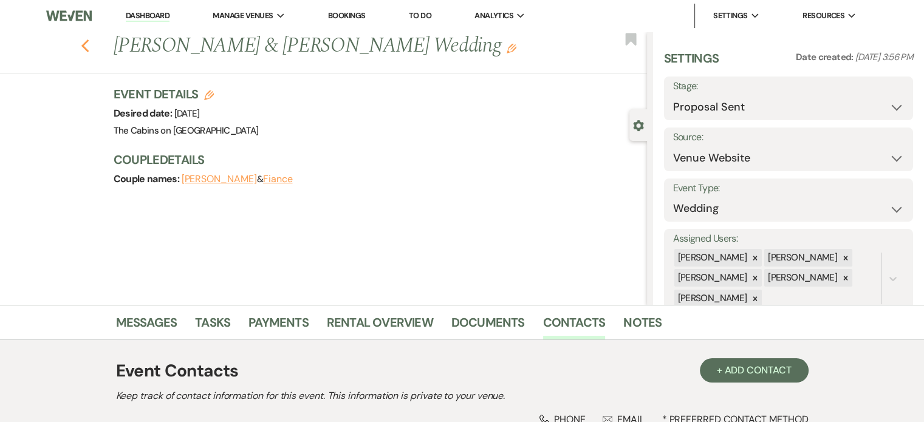
click at [89, 53] on use "button" at bounding box center [85, 45] width 8 height 13
select select "6"
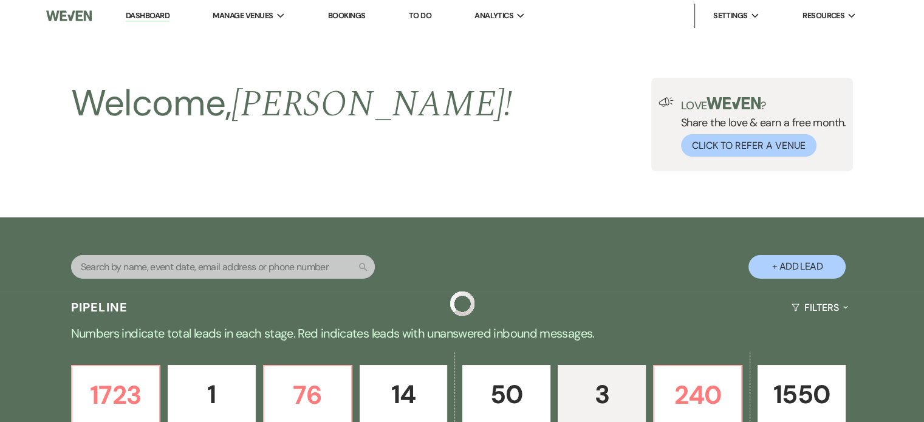
scroll to position [547, 0]
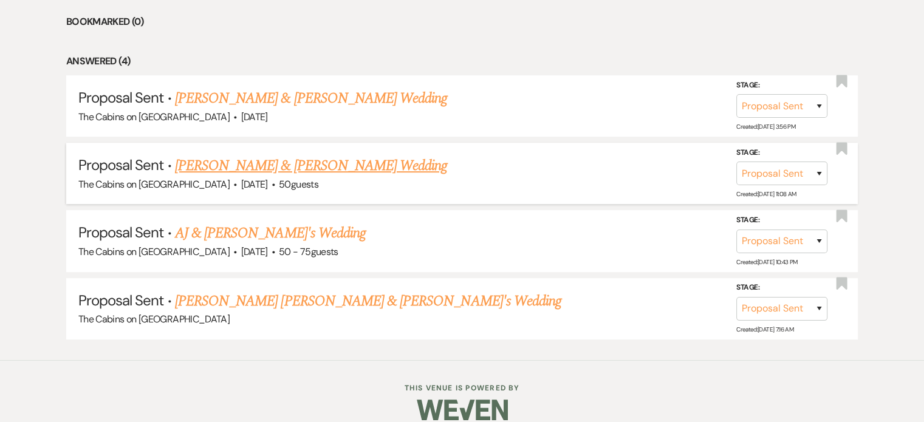
click at [315, 177] on link "[PERSON_NAME] & [PERSON_NAME] Wedding" at bounding box center [311, 166] width 272 height 22
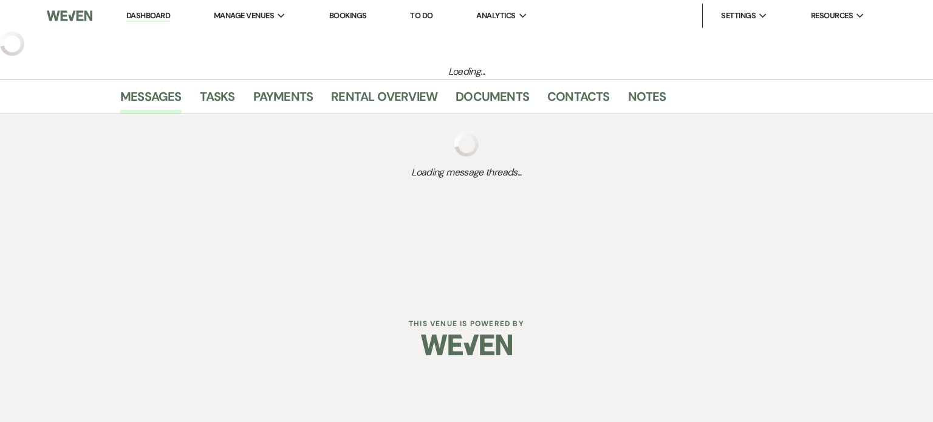
select select "6"
select select "5"
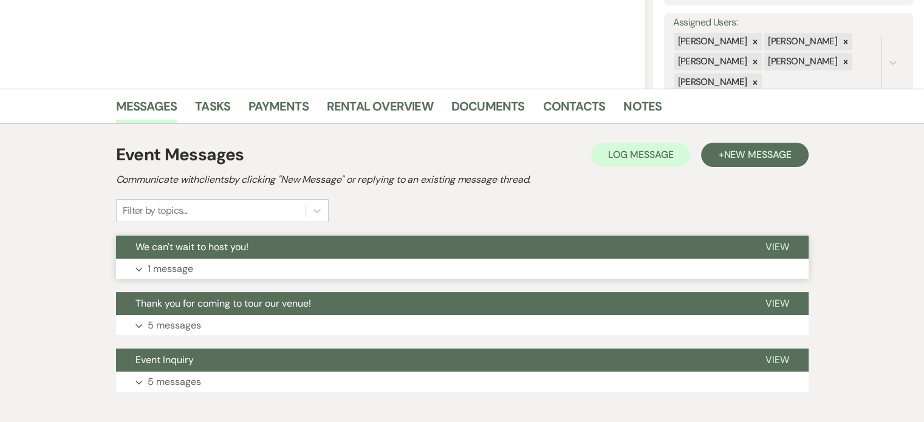
scroll to position [243, 0]
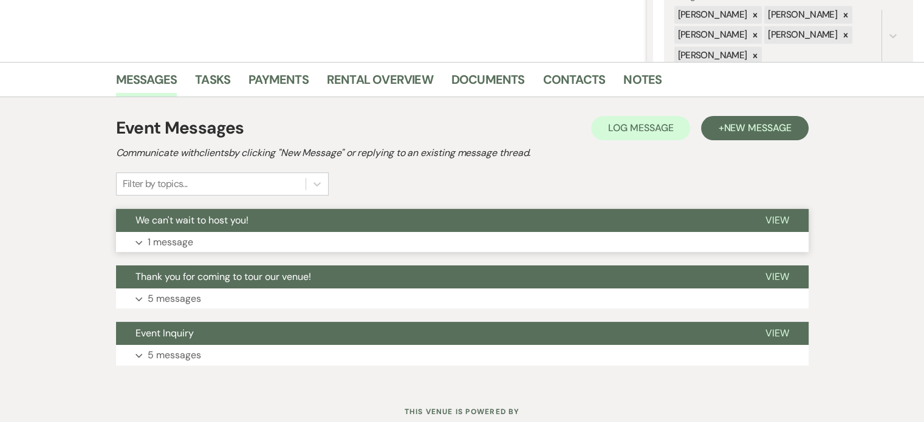
click at [193, 250] on p "1 message" at bounding box center [171, 242] width 46 height 16
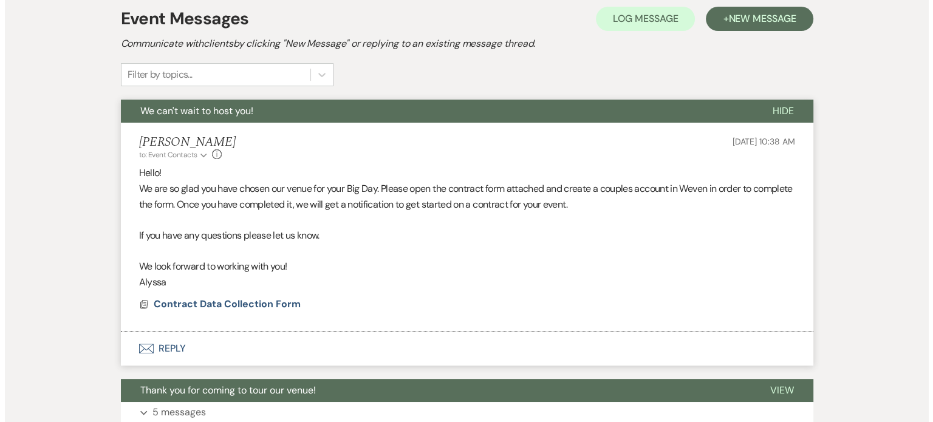
scroll to position [486, 0]
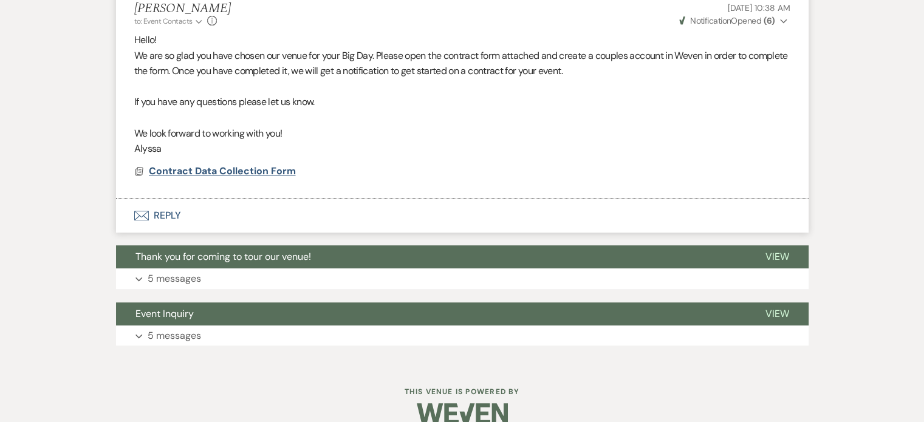
click at [253, 177] on span "Contract Data Collection Form" at bounding box center [222, 171] width 147 height 13
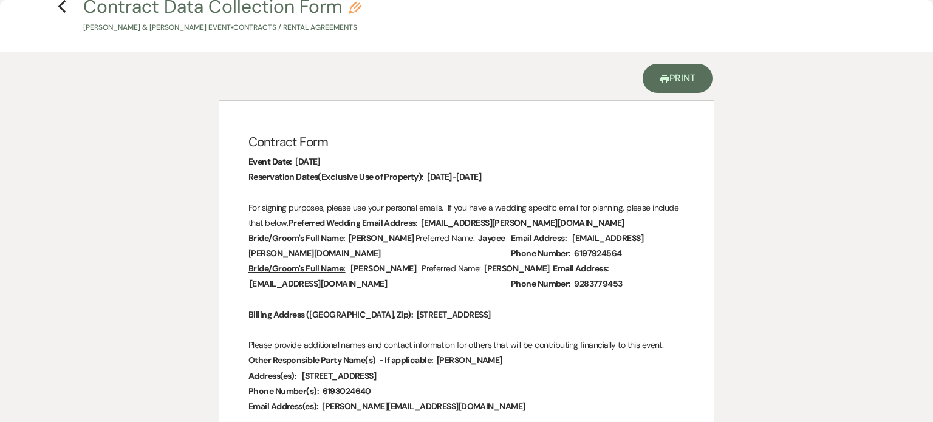
scroll to position [0, 0]
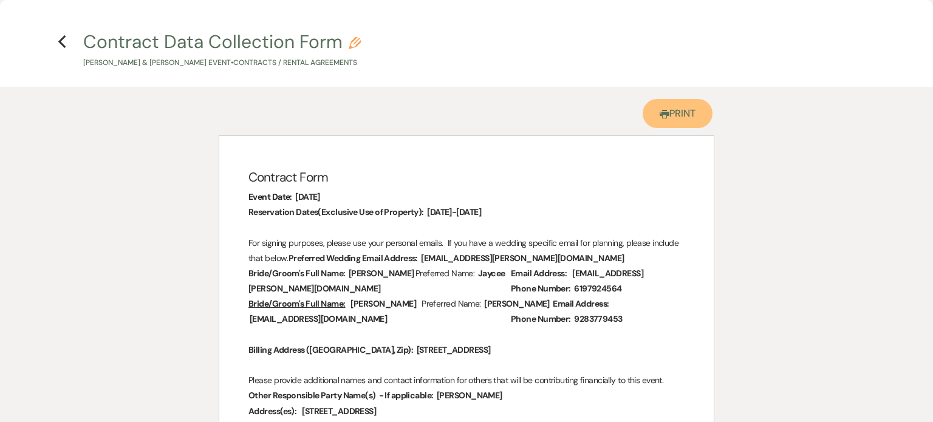
click at [669, 128] on link "Printer Print" at bounding box center [678, 113] width 70 height 29
